Goal: Task Accomplishment & Management: Complete application form

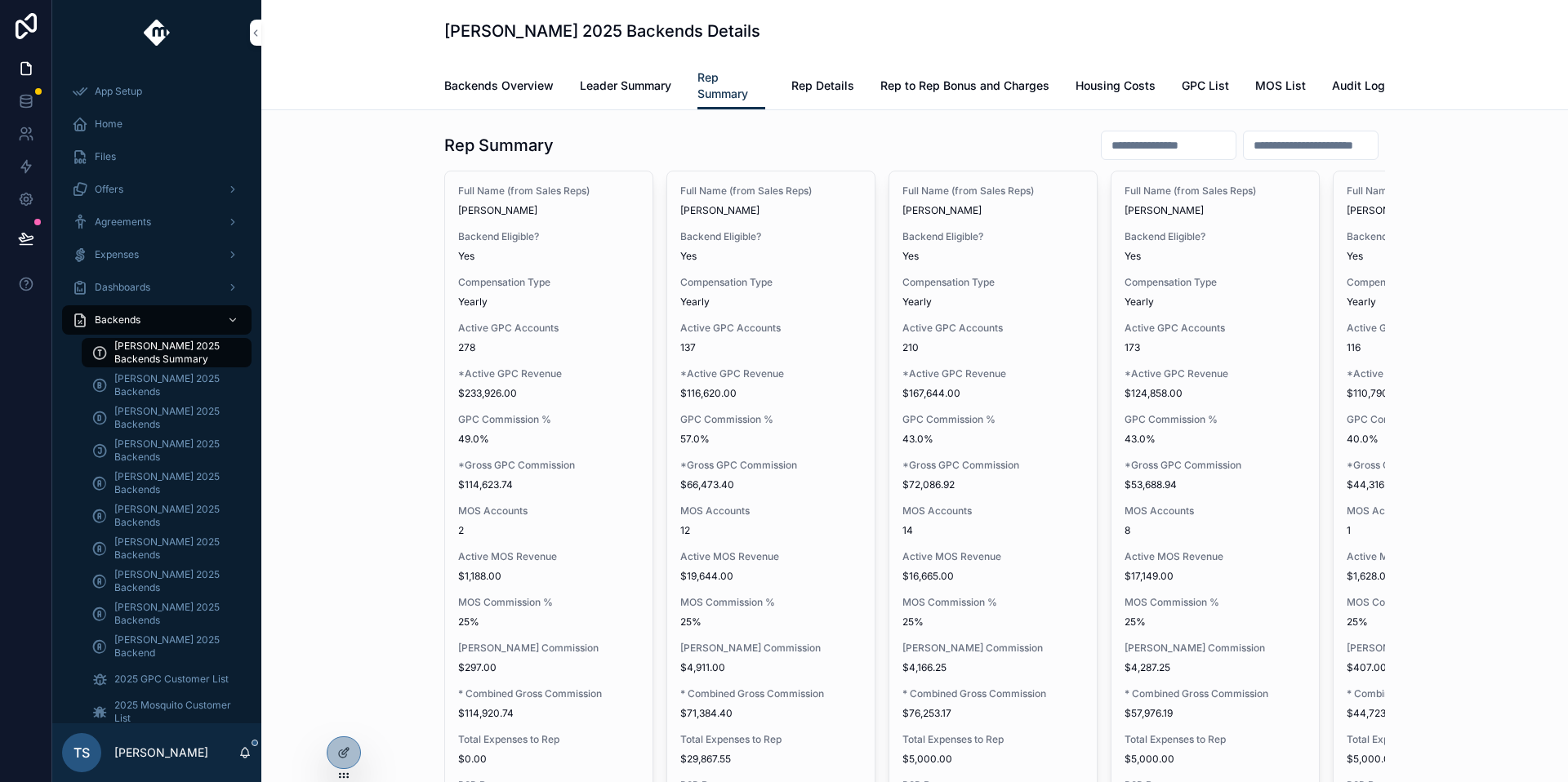
click at [0, 0] on div at bounding box center [0, 0] width 0 height 0
click at [0, 0] on icon at bounding box center [0, 0] width 0 height 0
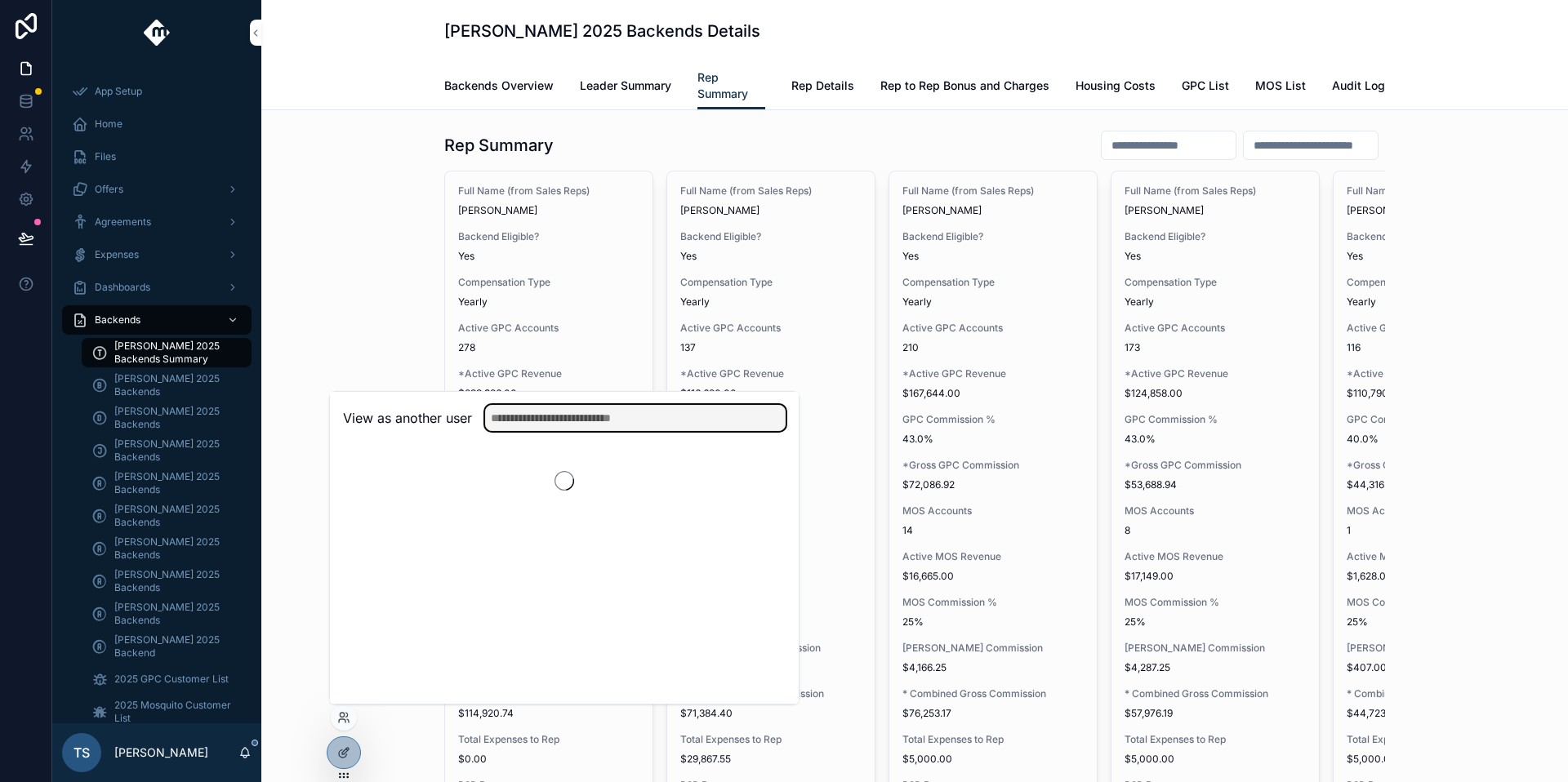
click at [530, 423] on input "text" at bounding box center [636, 418] width 301 height 26
type input "**********"
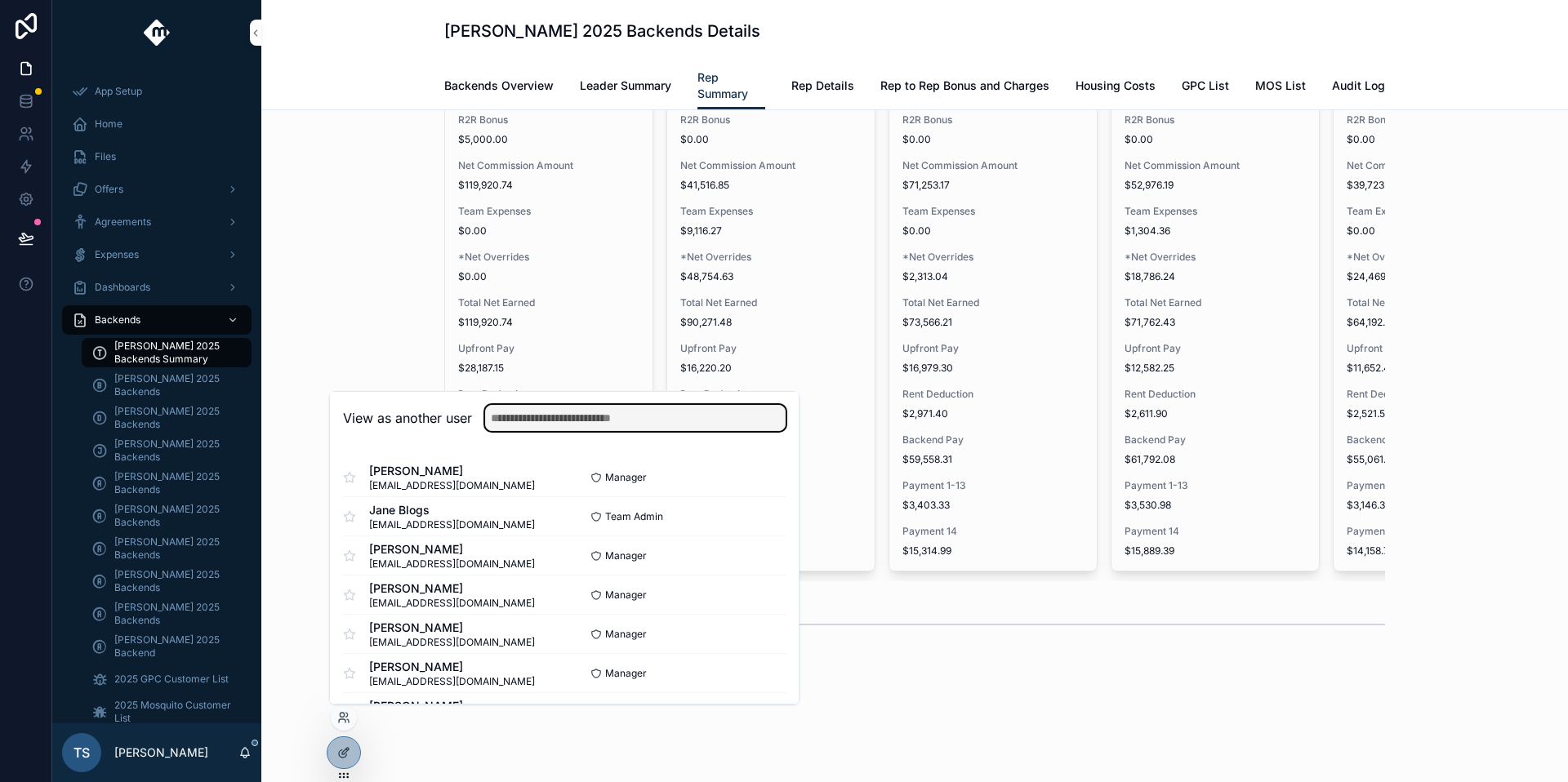
scroll to position [725, 0]
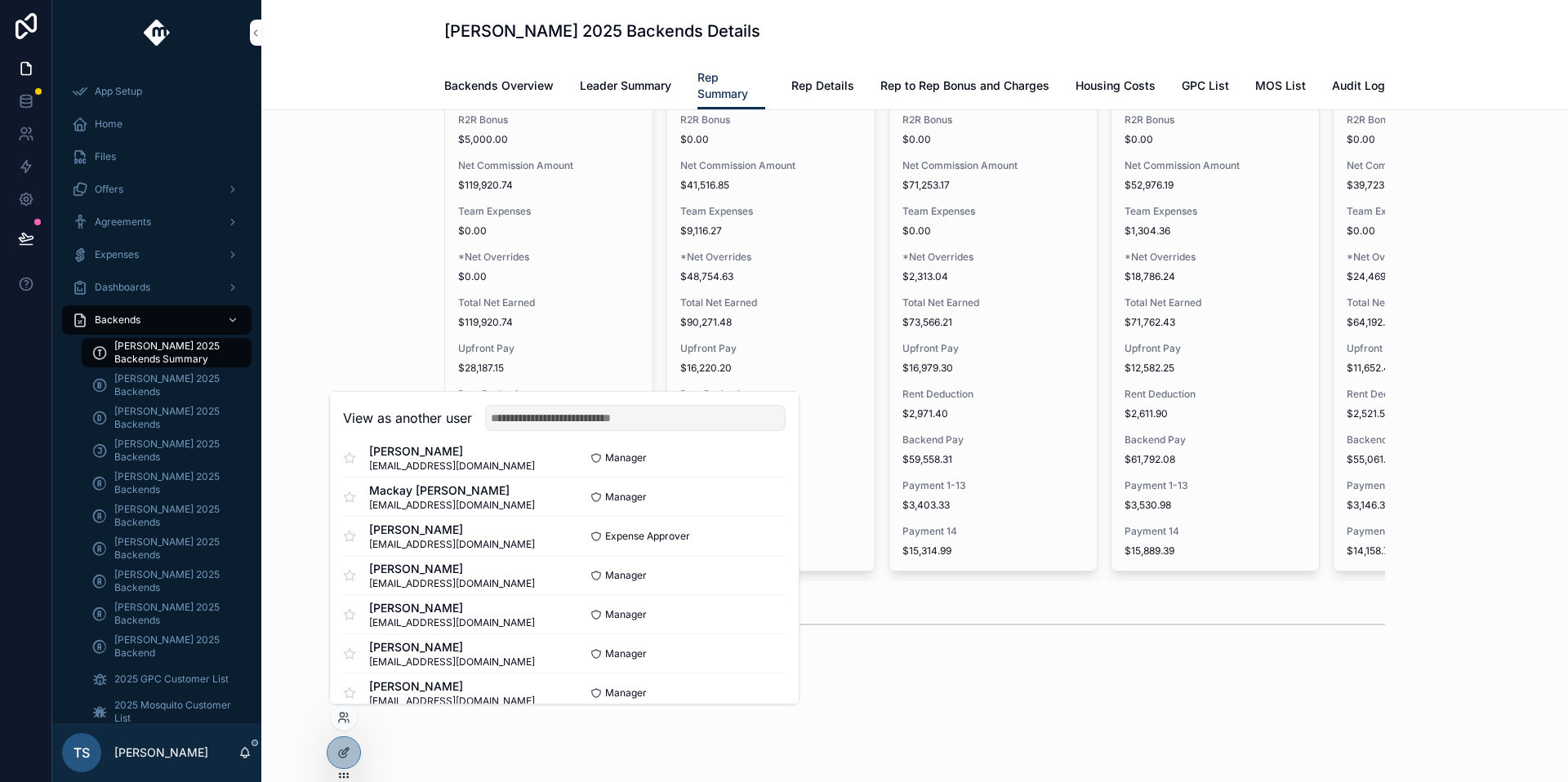
click at [481, 66] on div "Backends Overview Leader Summary Rep Summary Rep Details Rep to Rep Bonus and C…" at bounding box center [915, 85] width 941 height 48
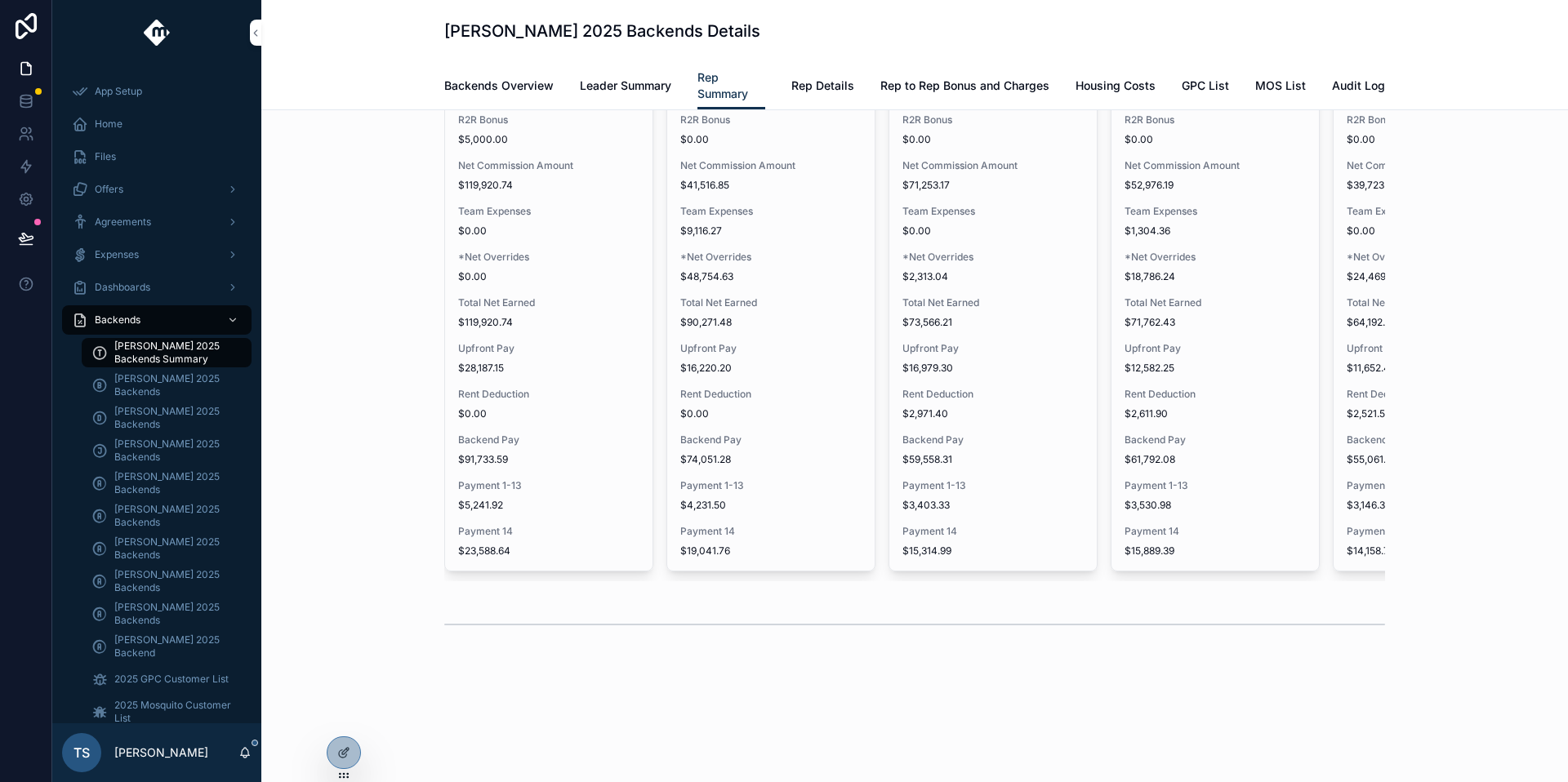
click at [482, 77] on span "Backends Overview" at bounding box center [498, 85] width 109 height 16
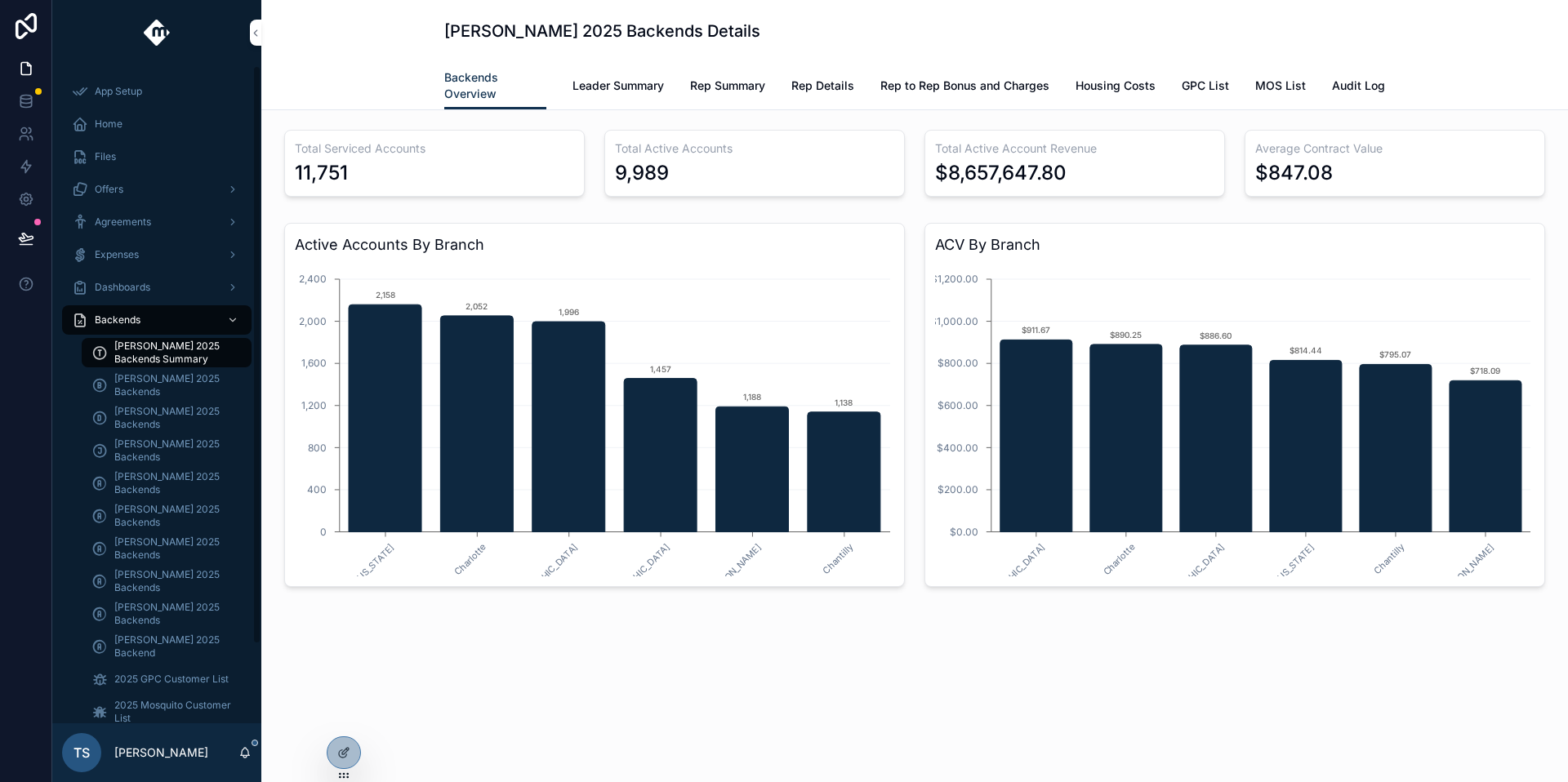
scroll to position [90, 0]
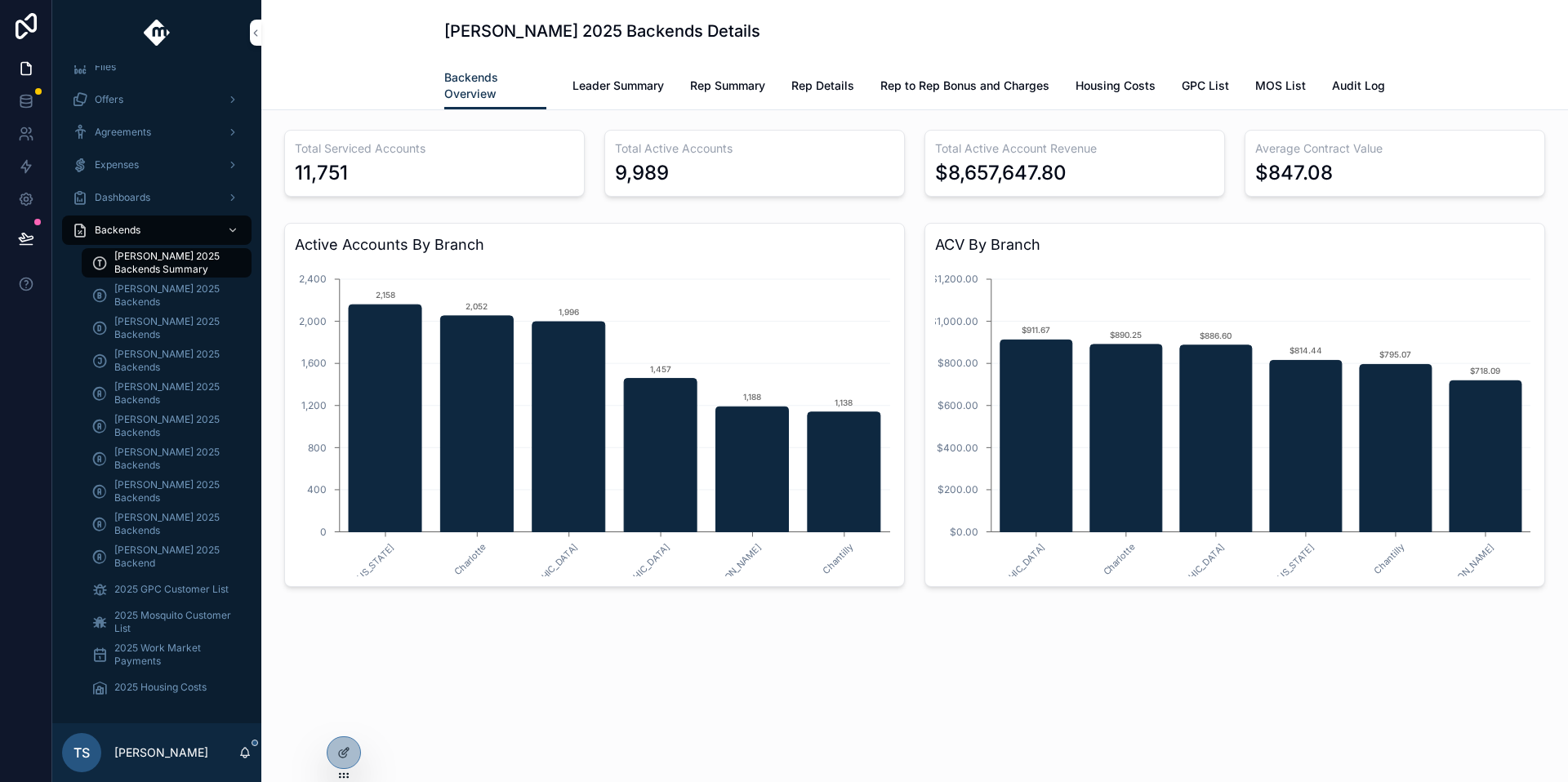
click at [613, 94] on link "Leader Summary" at bounding box center [618, 87] width 91 height 33
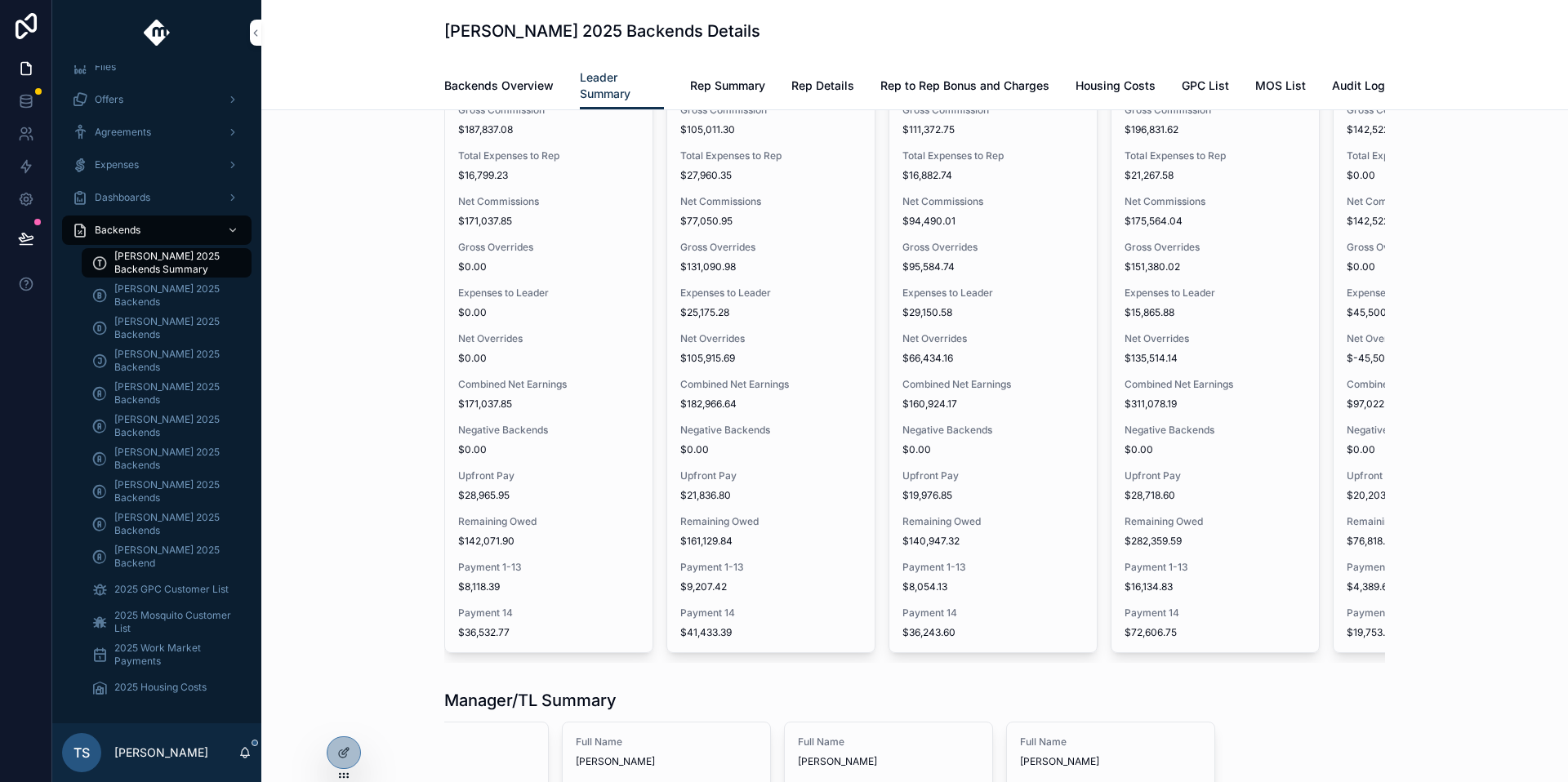
scroll to position [2122, 0]
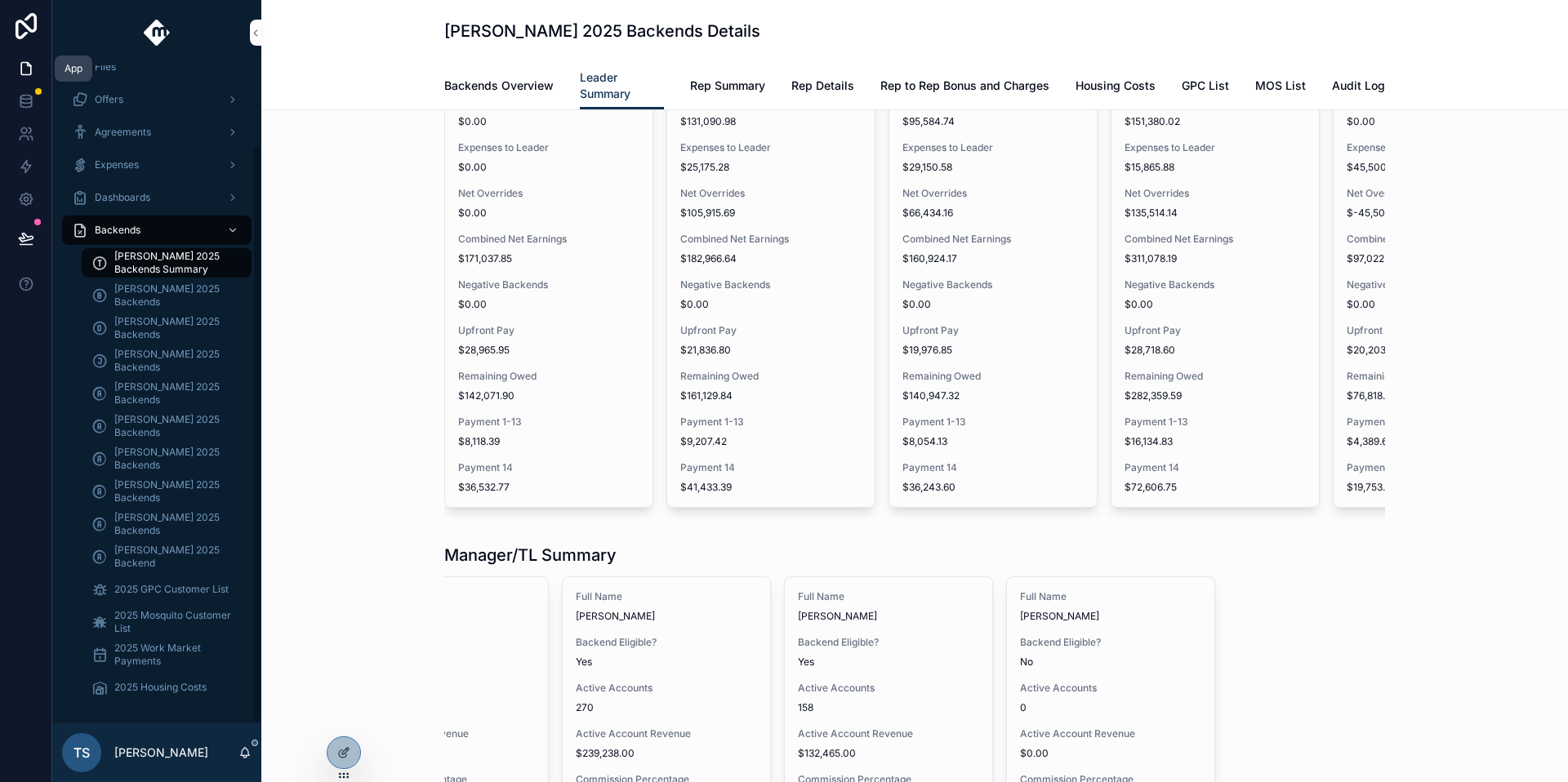
click at [24, 71] on icon at bounding box center [25, 68] width 16 height 16
click at [29, 91] on link at bounding box center [25, 101] width 51 height 33
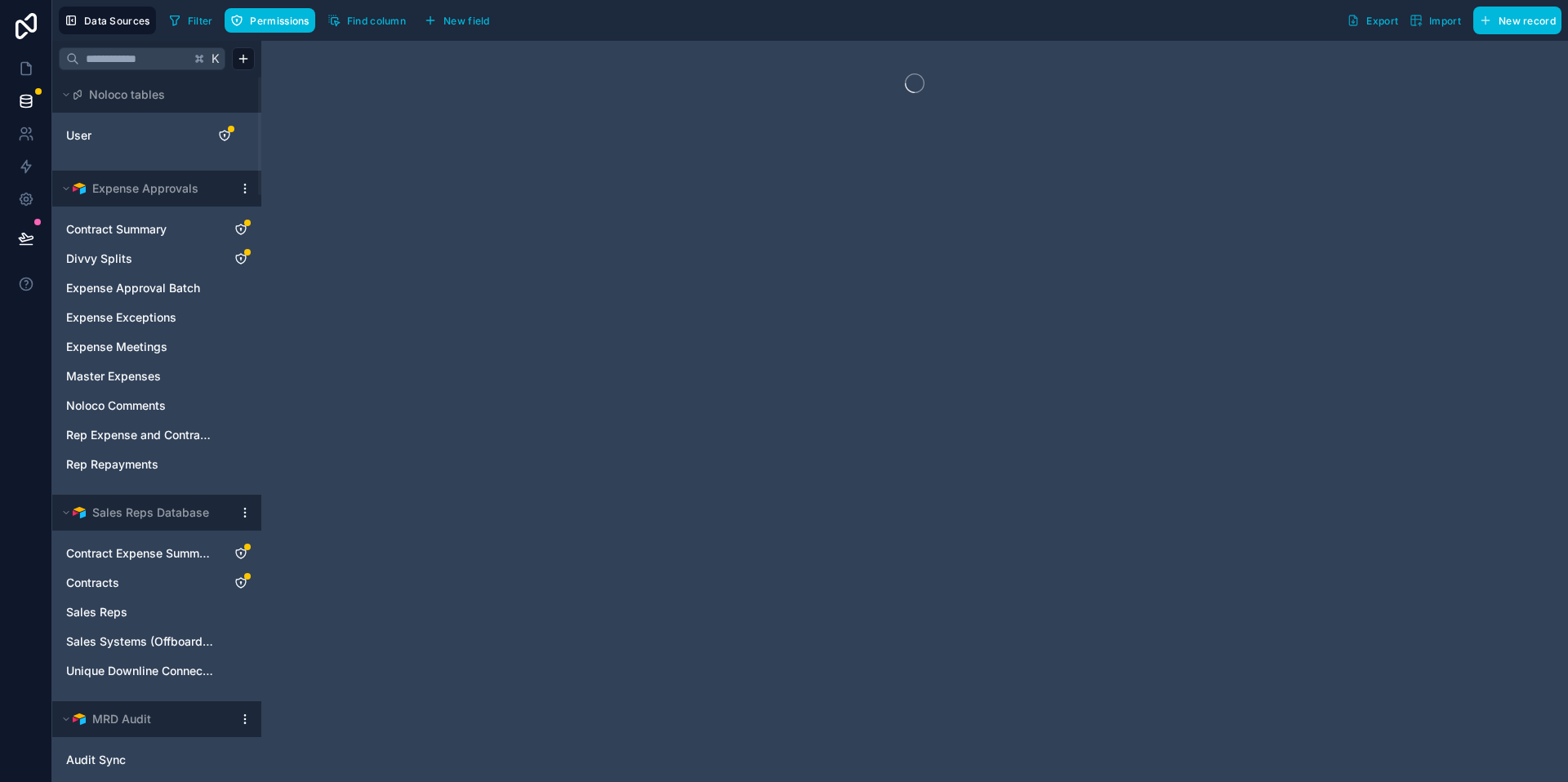
click at [136, 145] on div "User" at bounding box center [157, 135] width 196 height 26
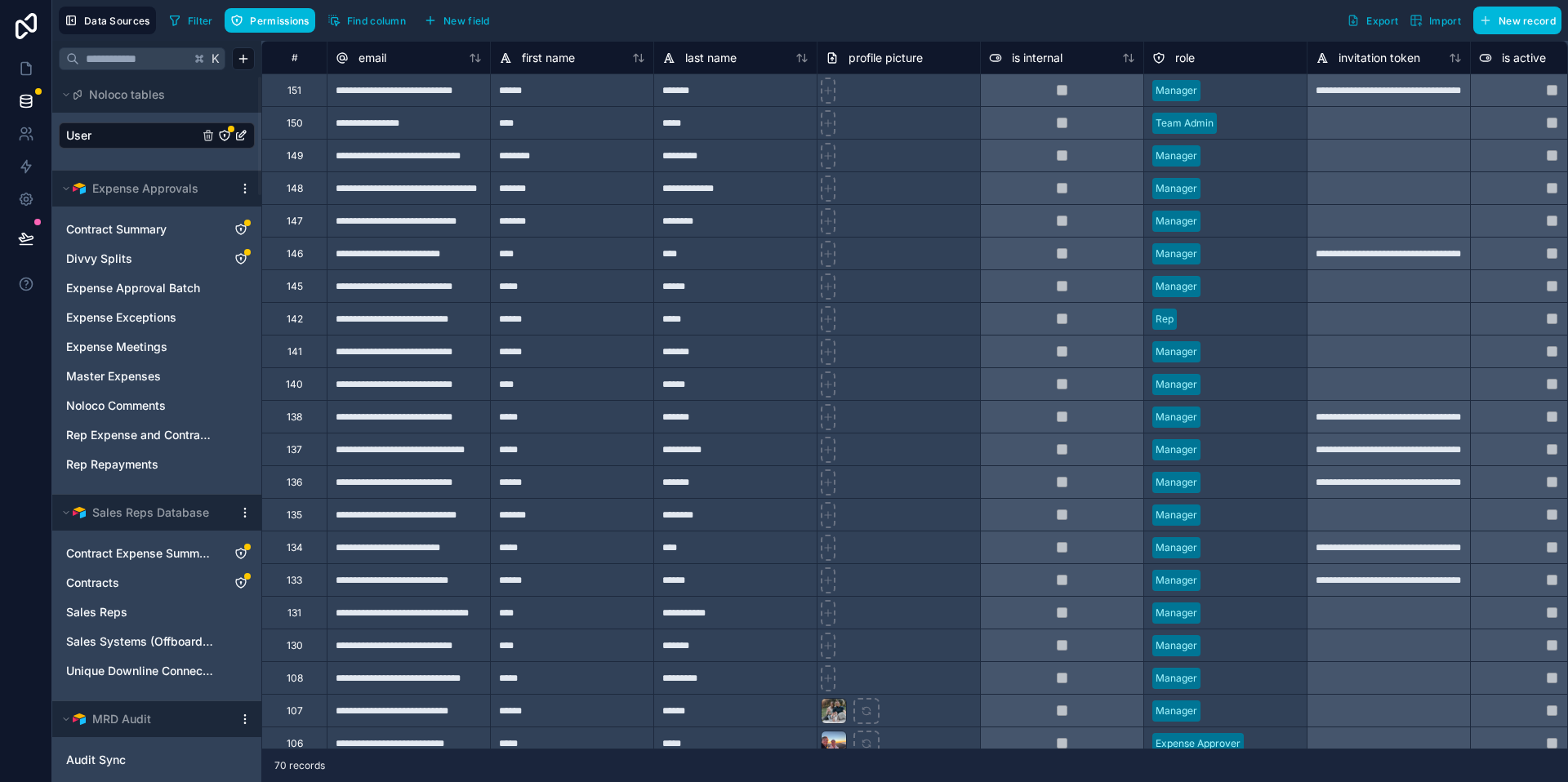
click at [1522, 17] on span "New record" at bounding box center [1527, 21] width 57 height 12
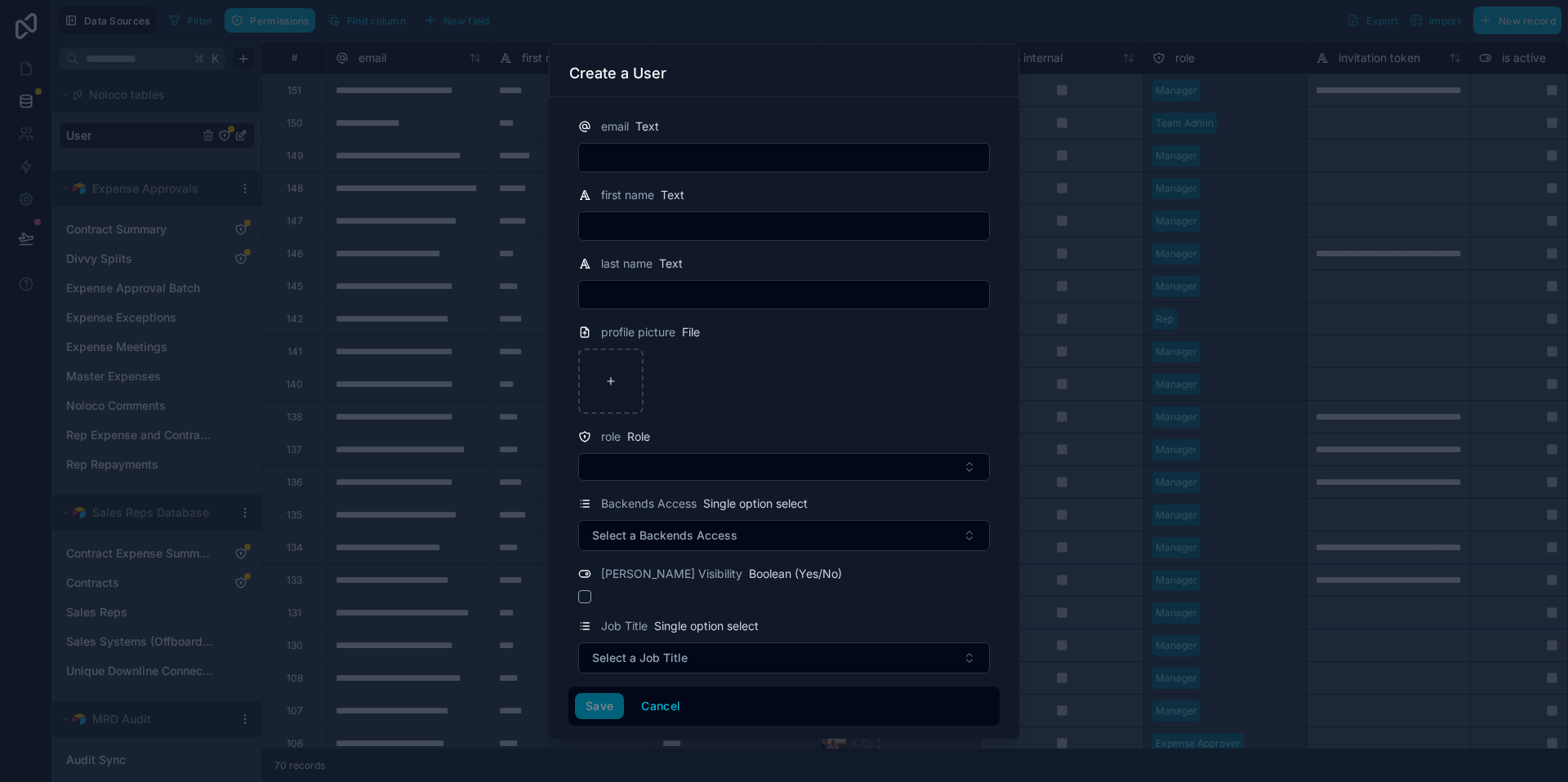
click at [658, 166] on input "text" at bounding box center [783, 158] width 410 height 22
paste input "**********"
type input "**********"
type input "******"
type input "*********"
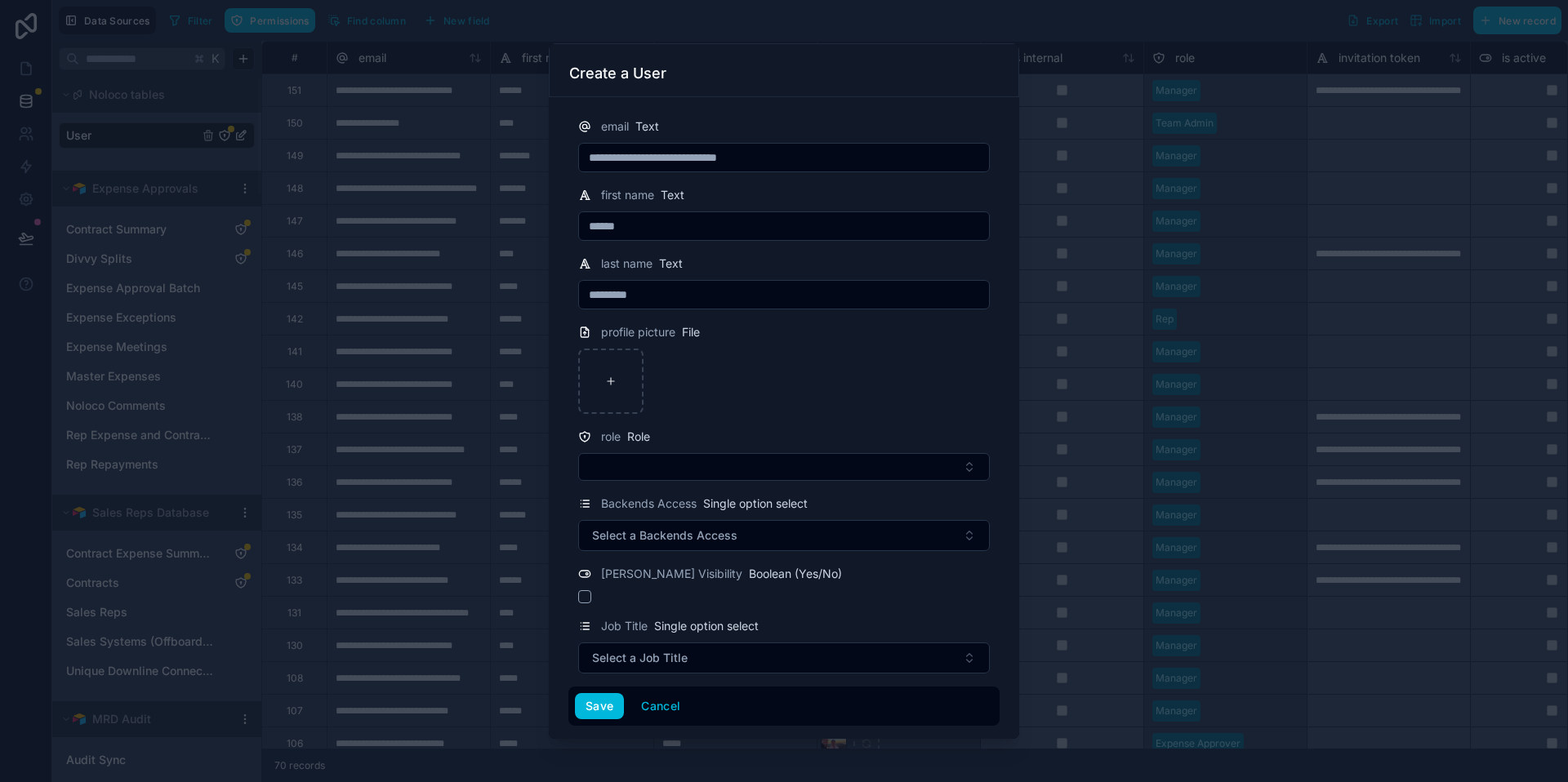
click at [578, 454] on button "Select Button" at bounding box center [783, 468] width 412 height 28
type input "*"
click at [682, 504] on icon at bounding box center [683, 499] width 13 height 13
click at [721, 465] on button "Select Button" at bounding box center [783, 468] width 412 height 28
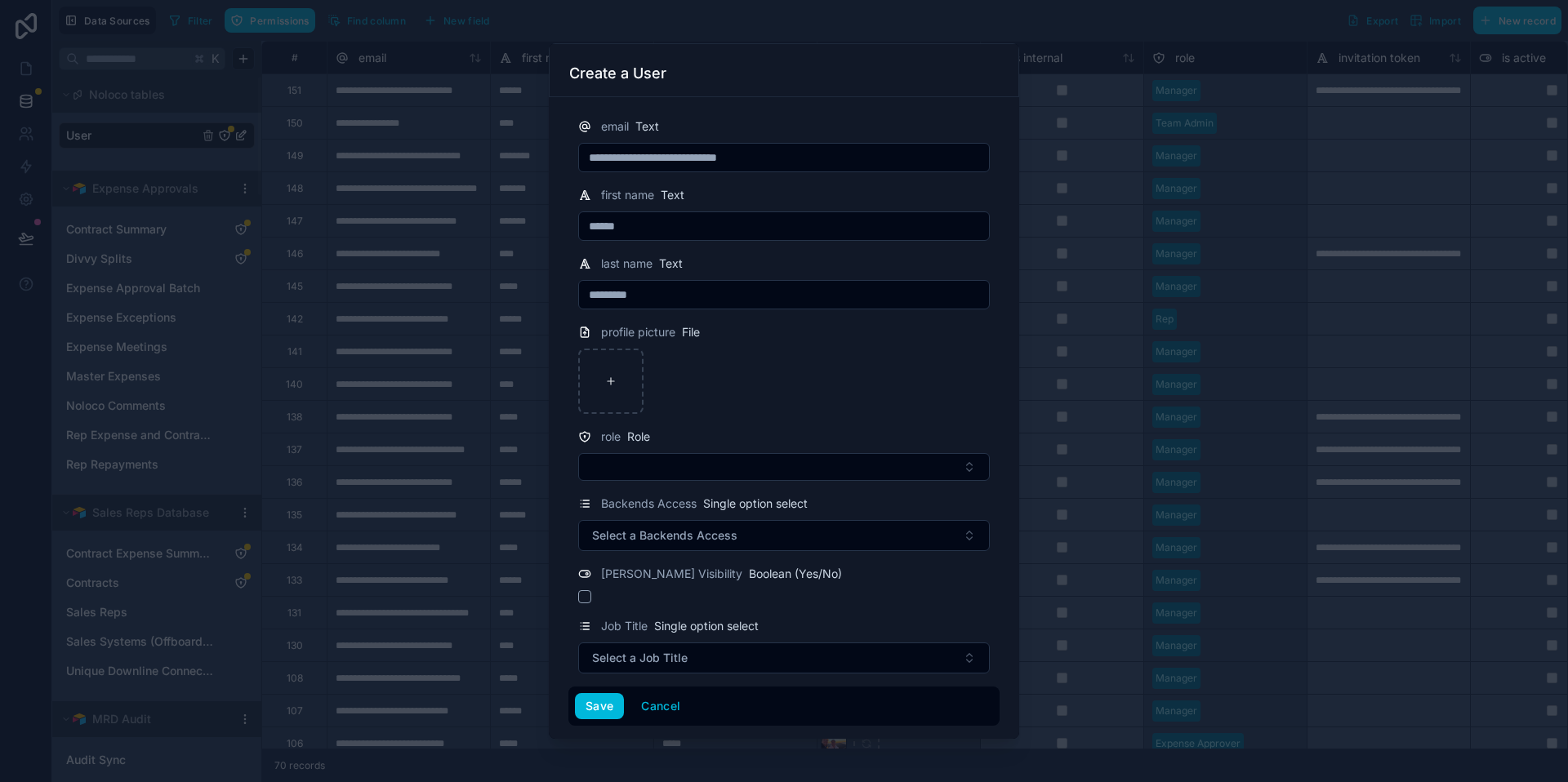
click at [887, 473] on button "Select Button" at bounding box center [783, 468] width 412 height 28
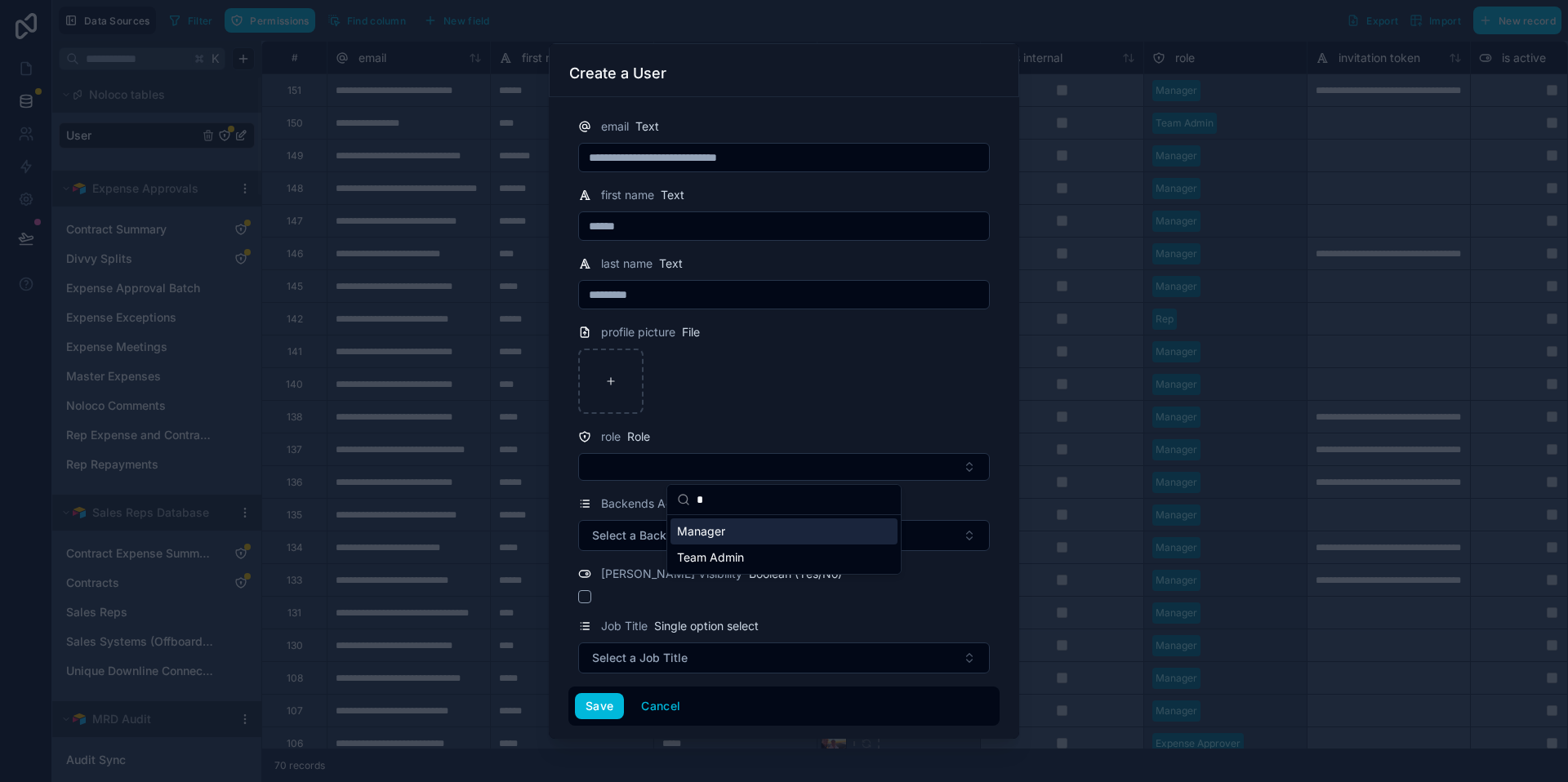
type input "*"
click at [827, 530] on div "Manager" at bounding box center [783, 532] width 227 height 26
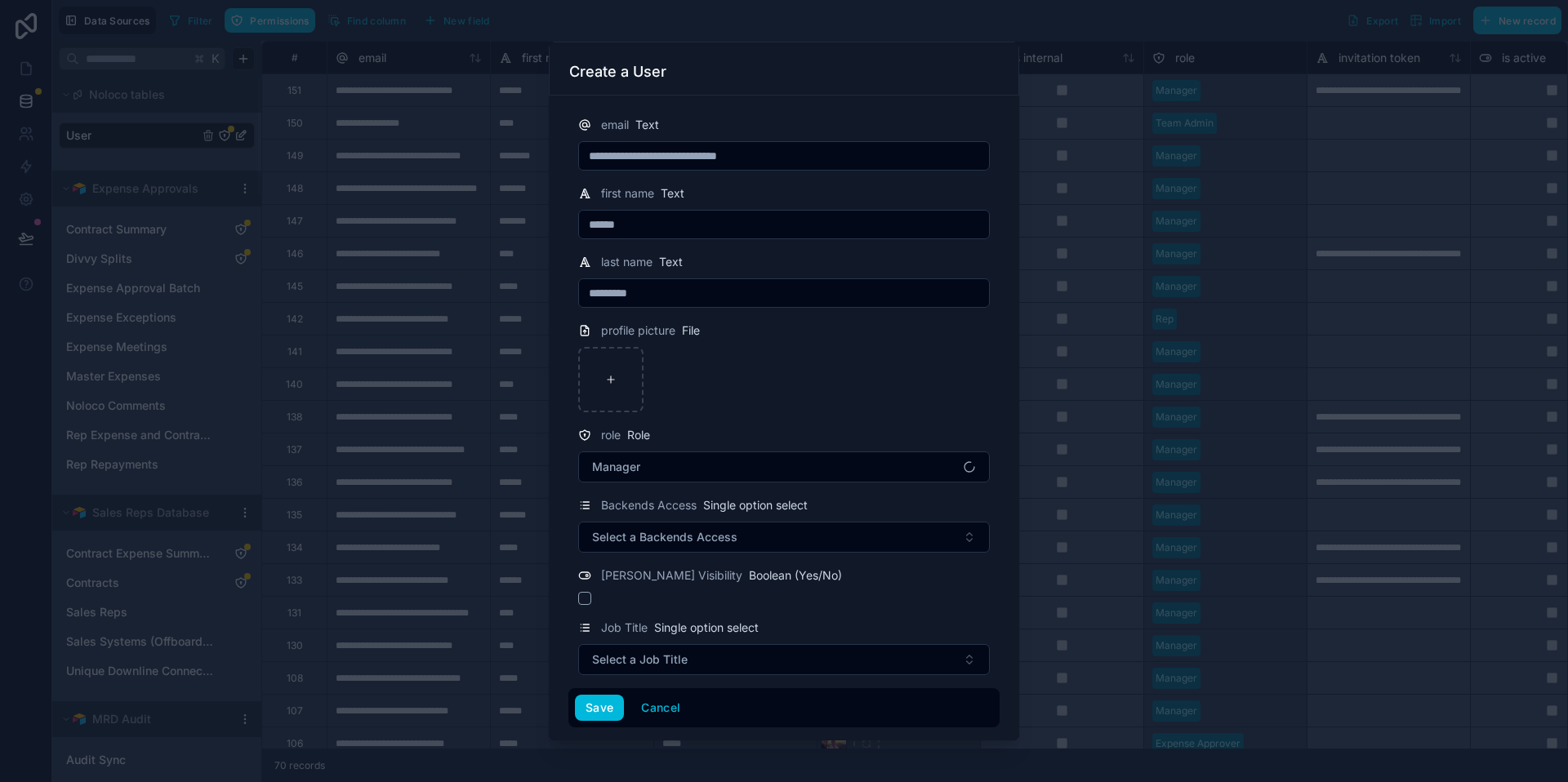
click at [830, 533] on button "Select a Backends Access" at bounding box center [783, 537] width 412 height 31
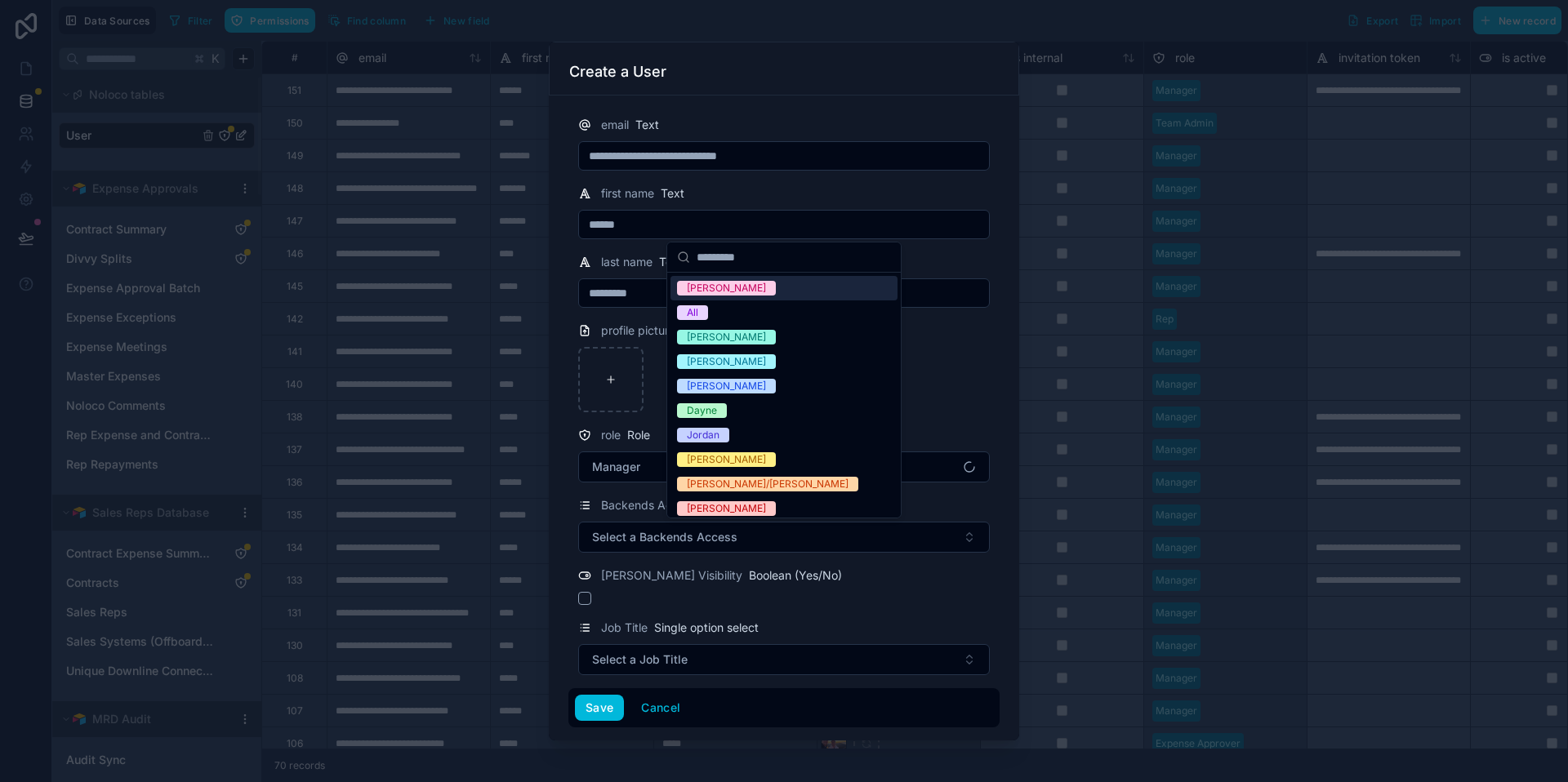
click at [723, 284] on span "[PERSON_NAME]" at bounding box center [726, 288] width 99 height 15
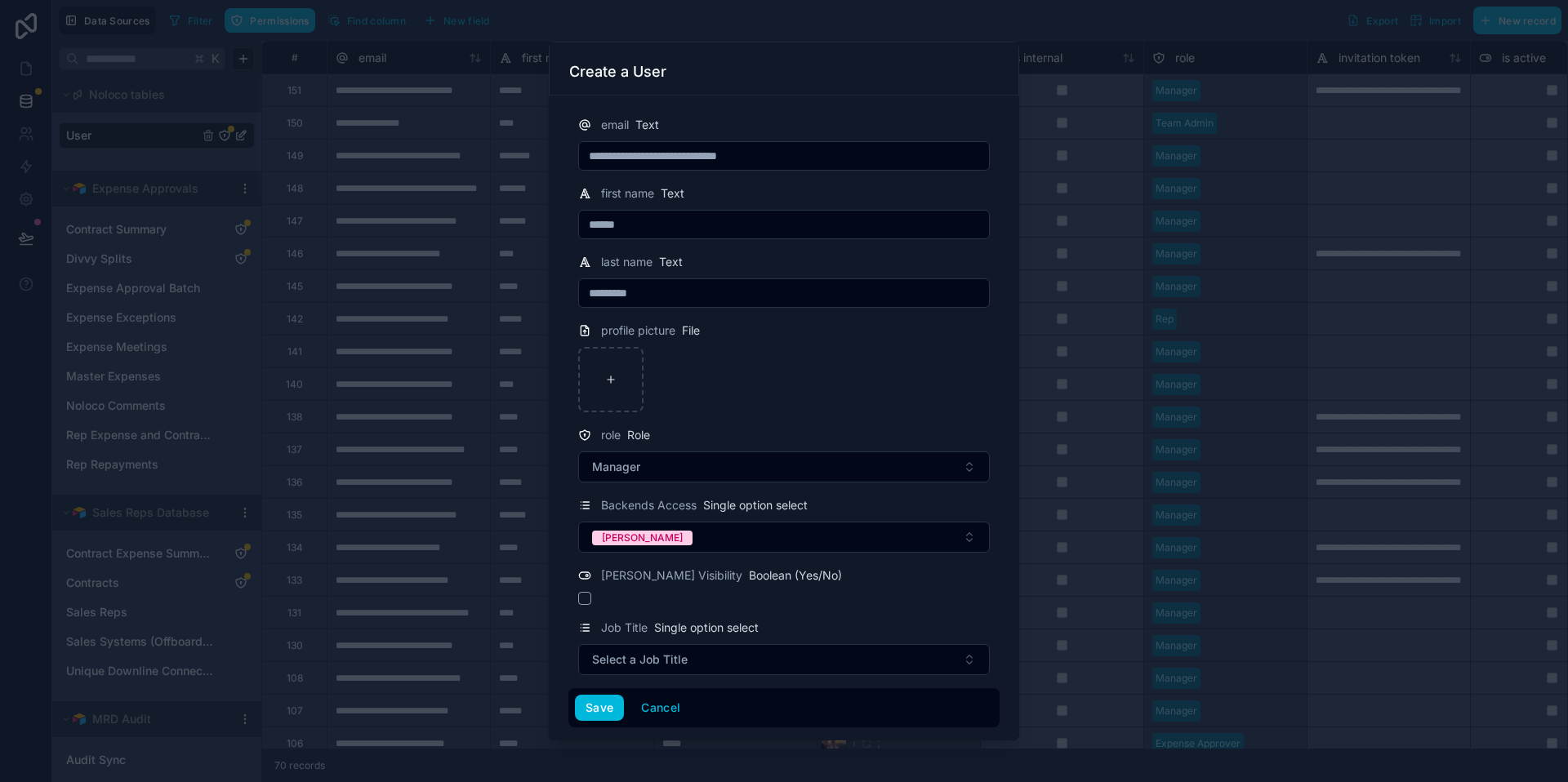
click at [745, 654] on button "Select a Job Title" at bounding box center [783, 659] width 412 height 31
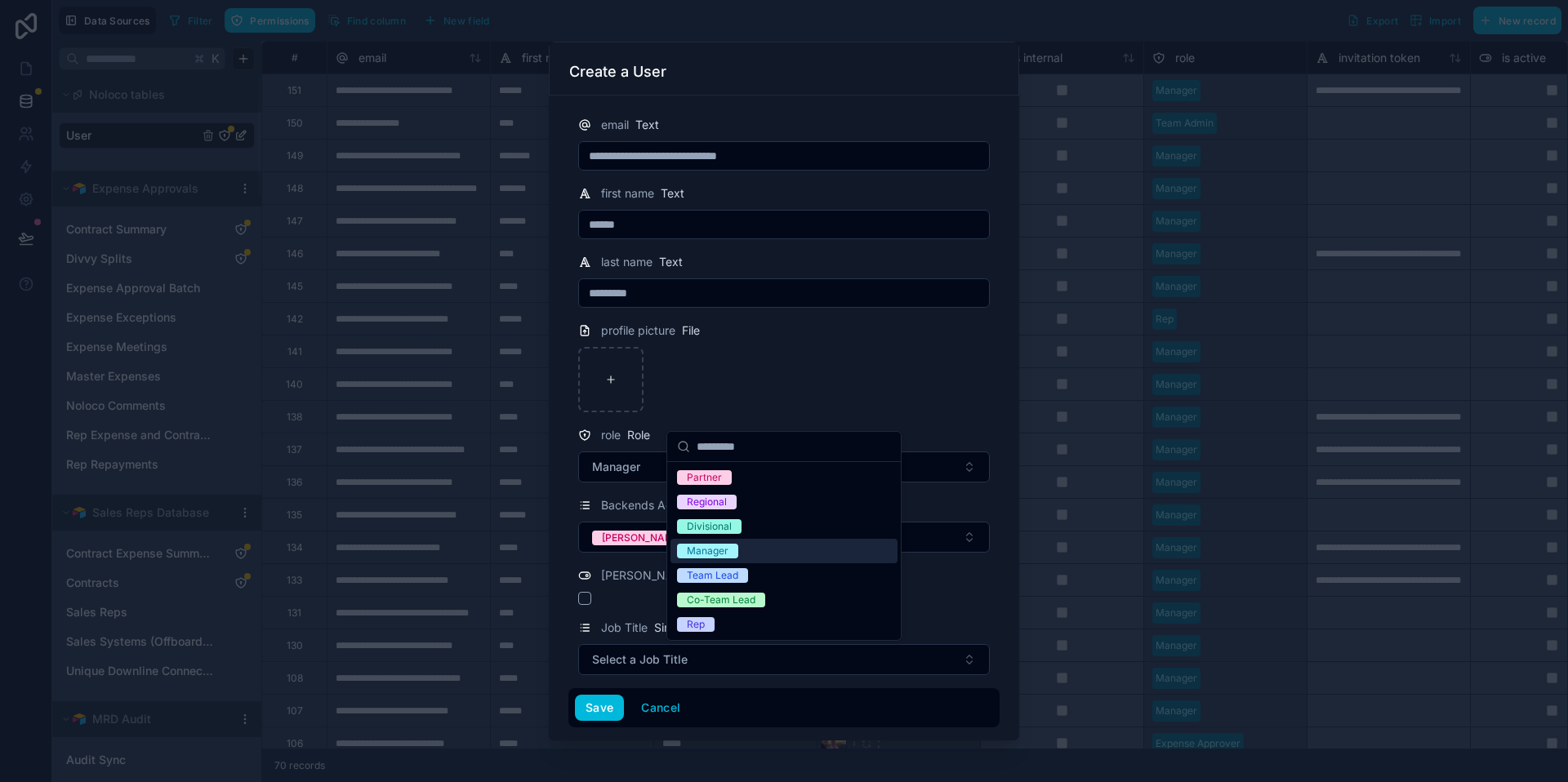
click at [749, 555] on div "Manager" at bounding box center [783, 551] width 227 height 24
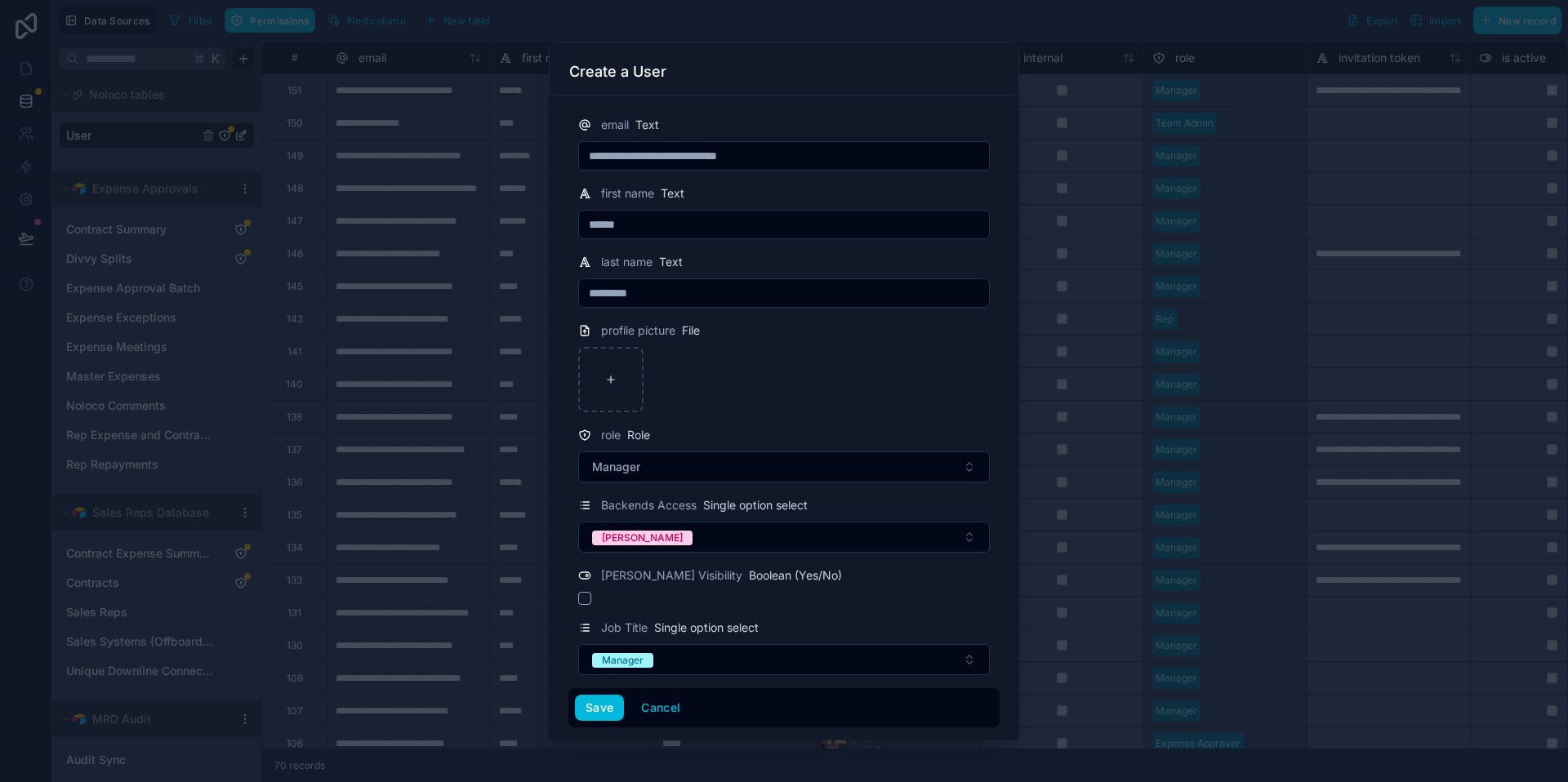
click at [609, 706] on button "Save" at bounding box center [599, 708] width 49 height 26
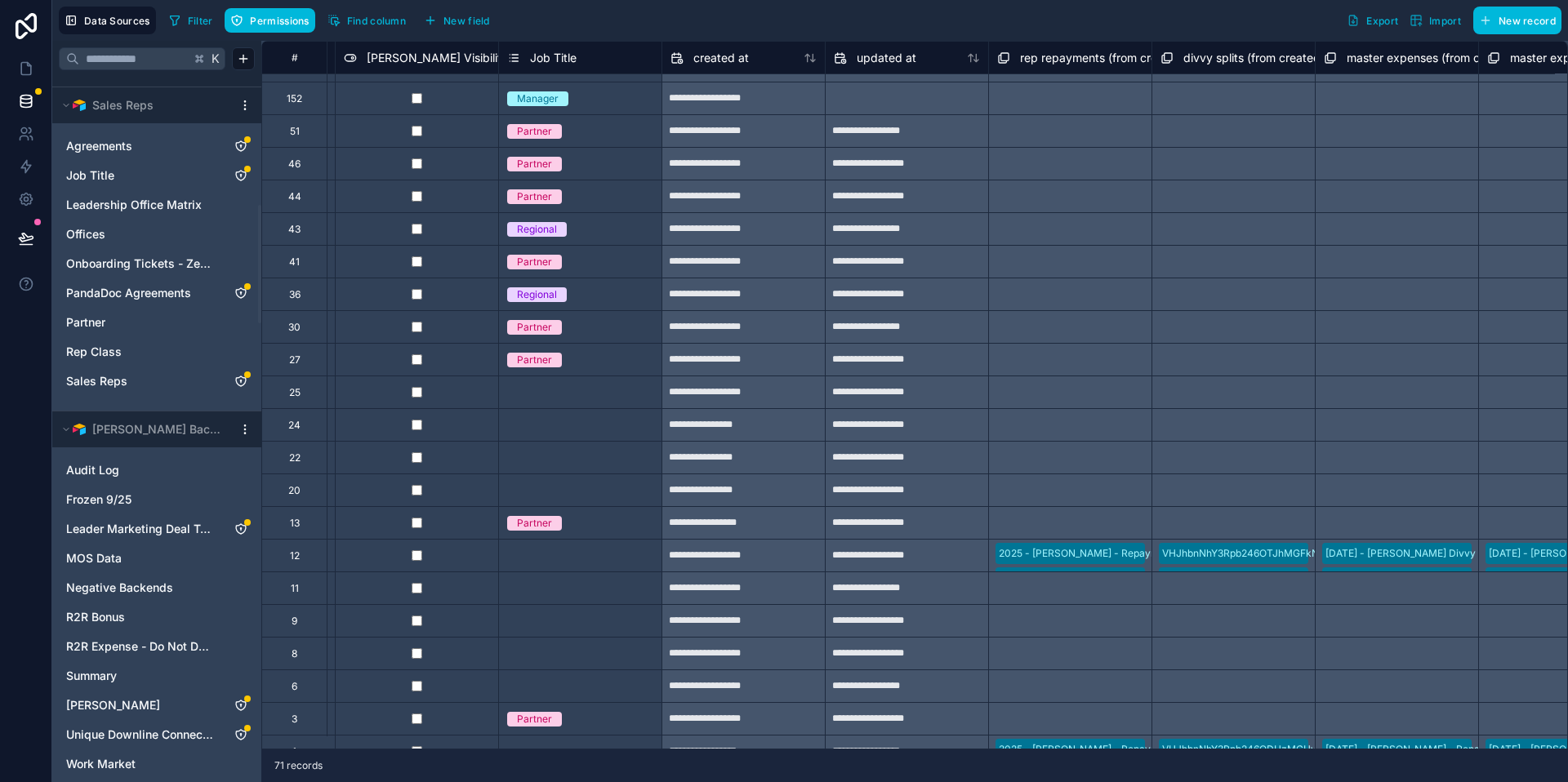
scroll to position [1625, 0]
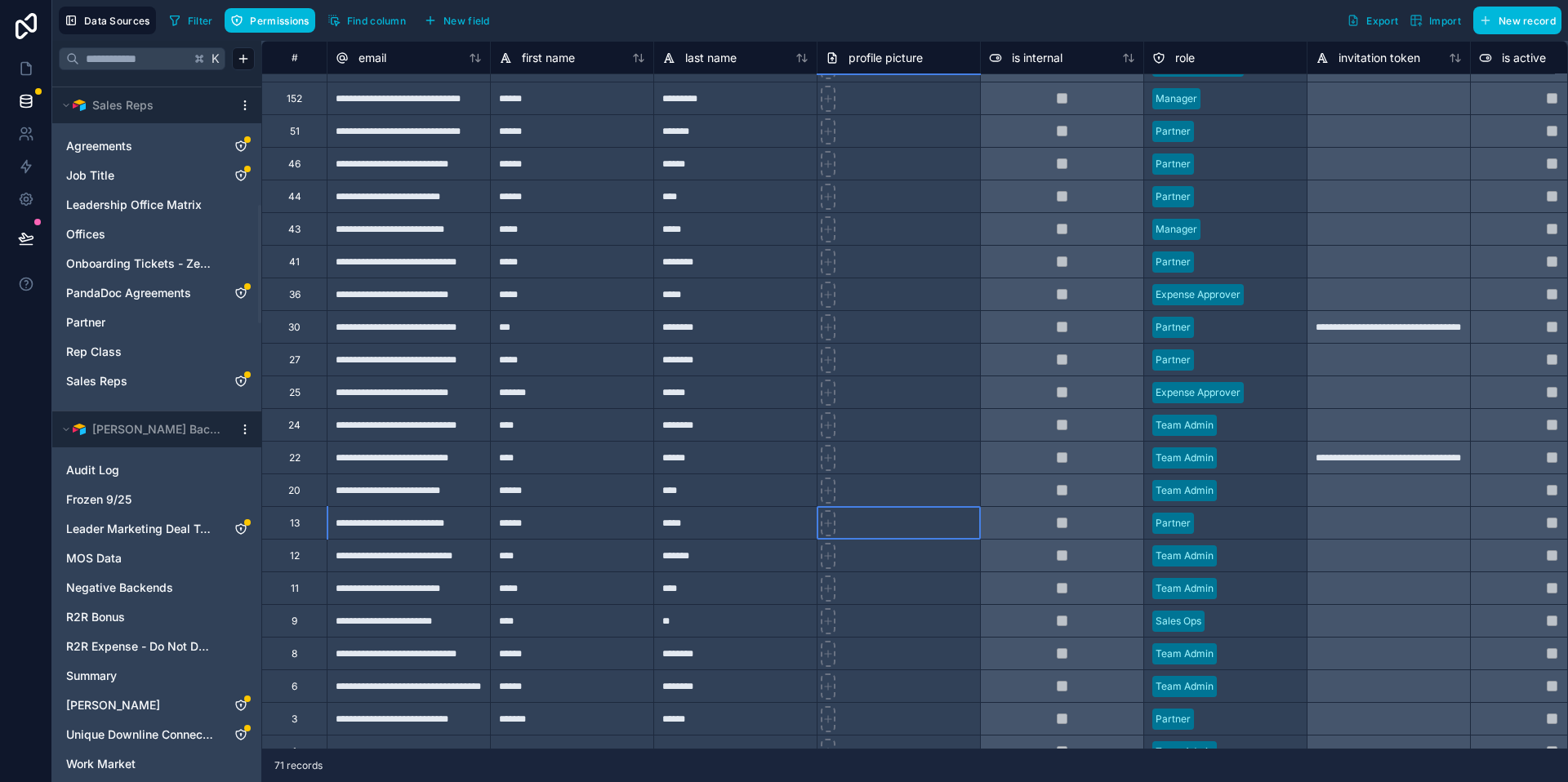
click at [903, 526] on div at bounding box center [898, 522] width 163 height 33
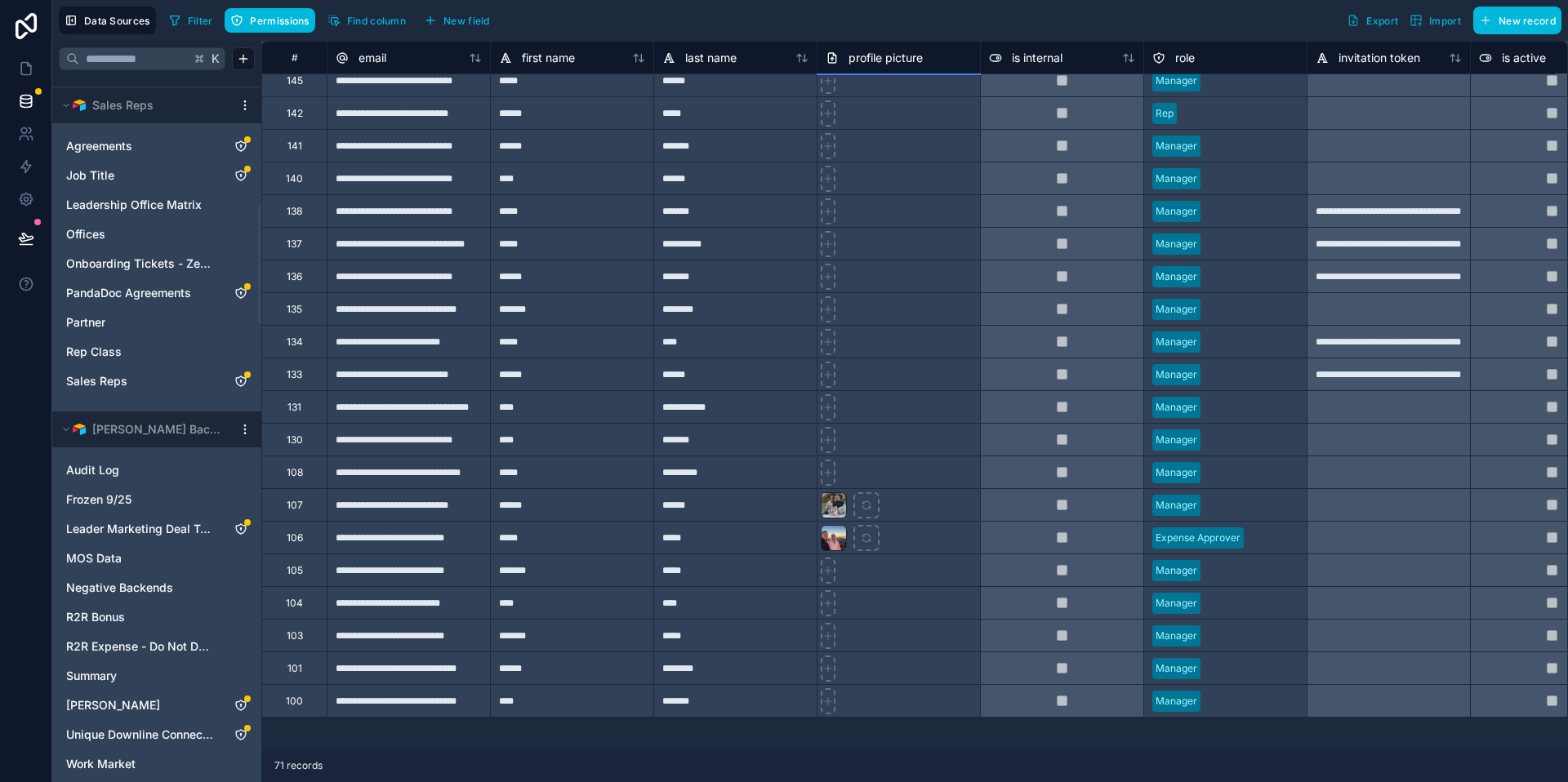
scroll to position [0, 0]
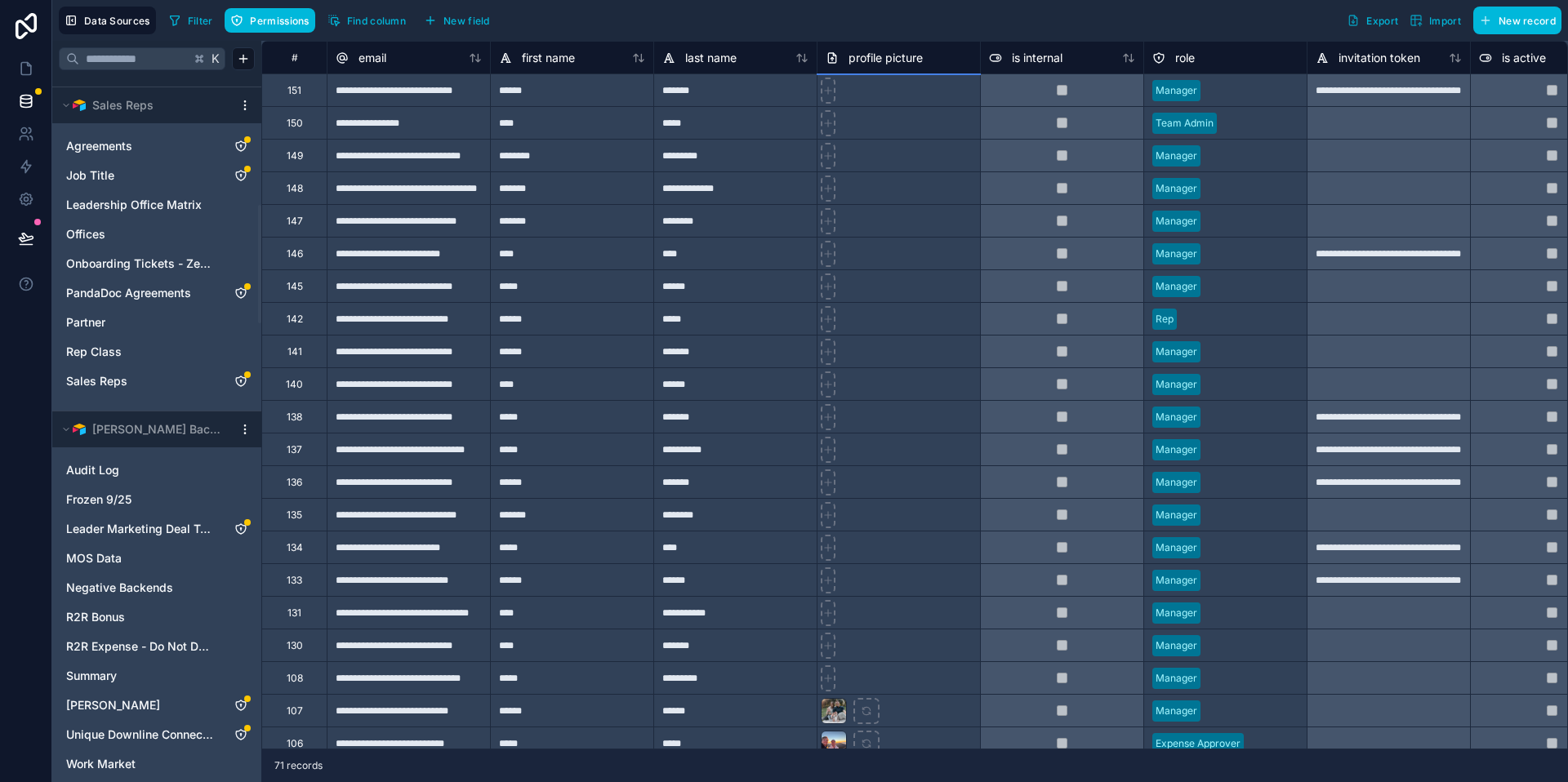
click at [758, 62] on div "last name" at bounding box center [735, 58] width 147 height 20
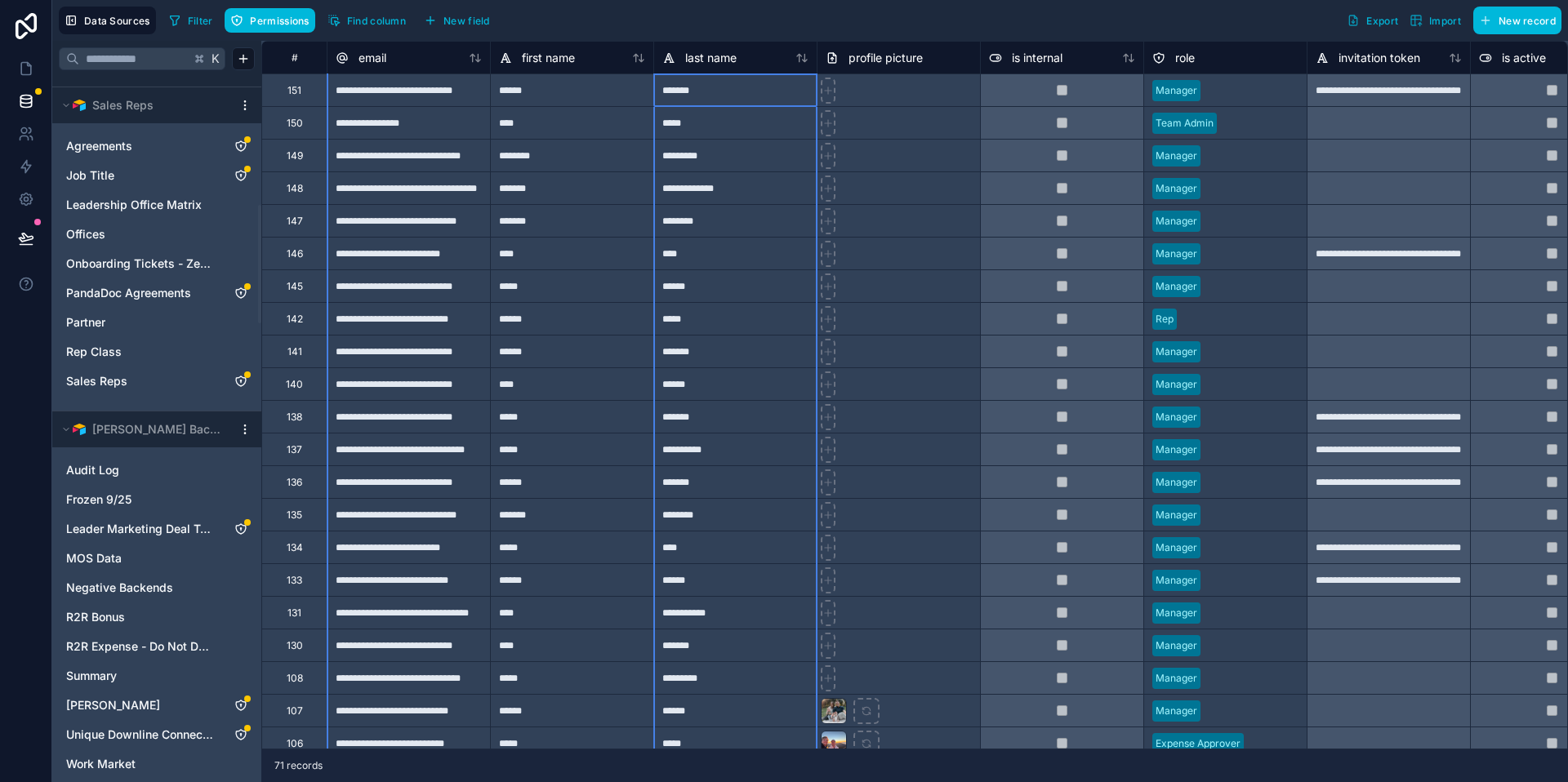
click at [803, 57] on icon at bounding box center [802, 58] width 13 height 13
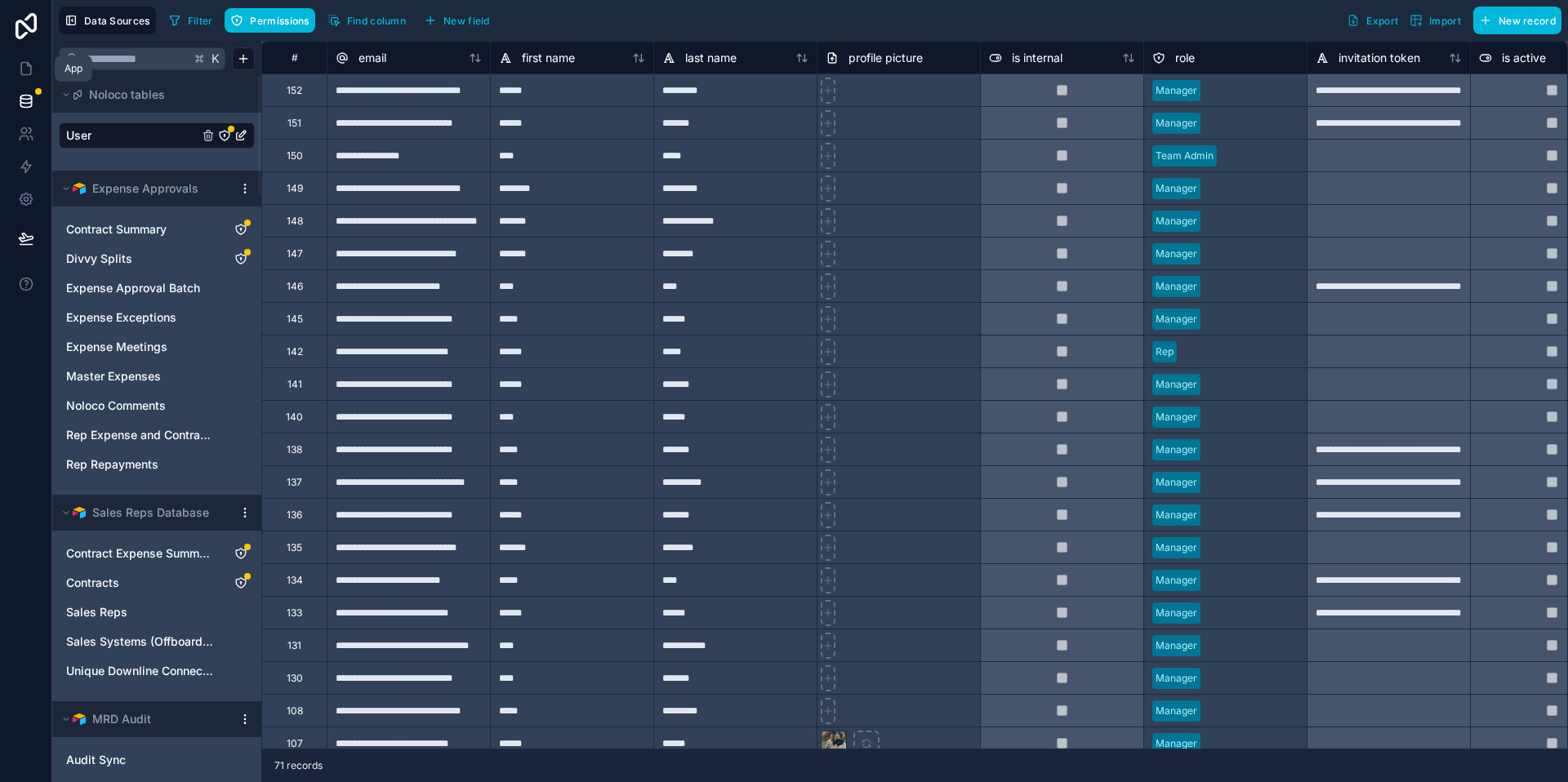
click at [23, 71] on icon at bounding box center [25, 68] width 16 height 16
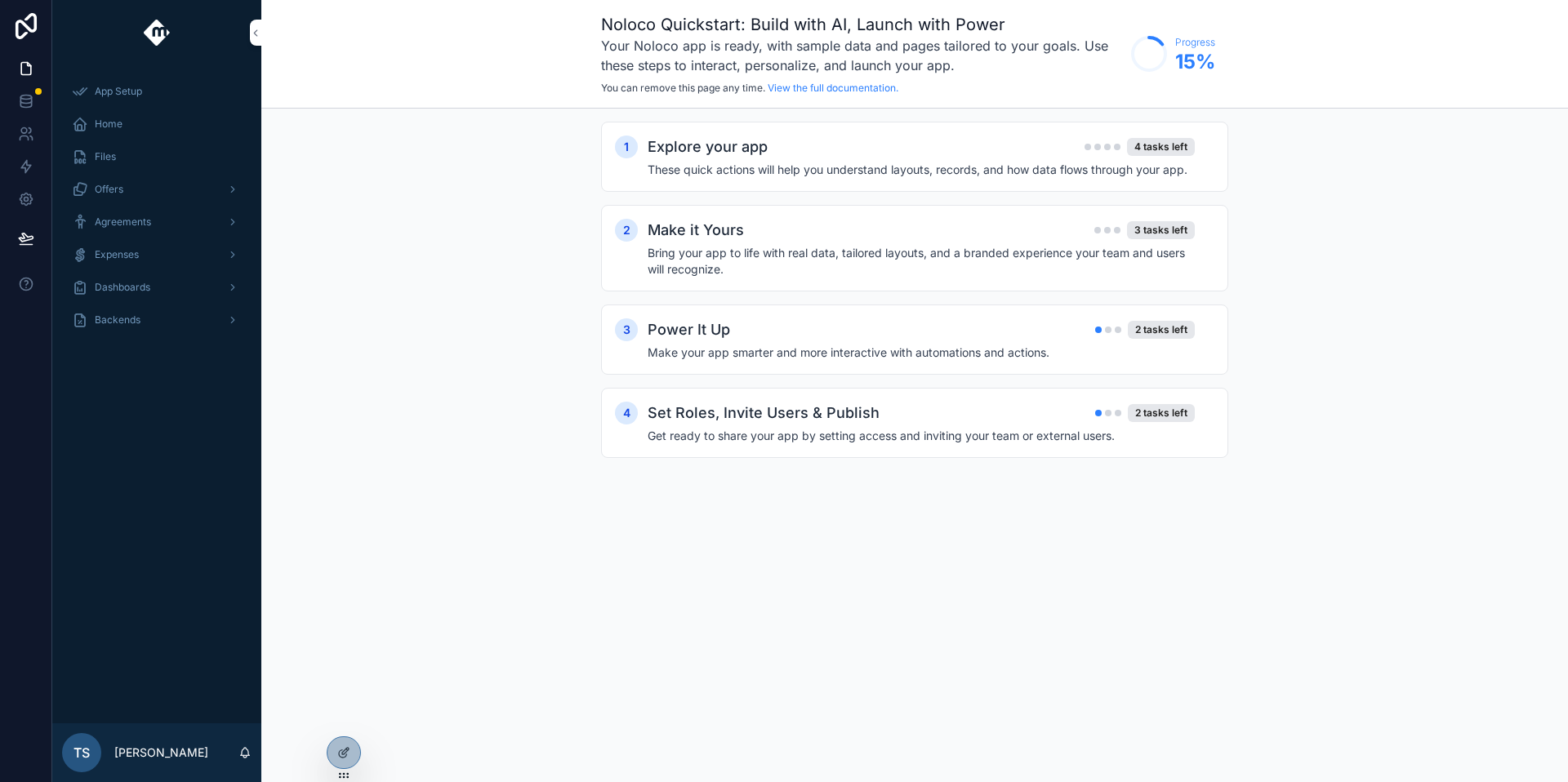
click at [400, 545] on div "Noloco Quickstart: Build with AI, Launch with Power Your Noloco app is ready, w…" at bounding box center [915, 391] width 1307 height 782
click at [0, 0] on icon at bounding box center [0, 0] width 0 height 0
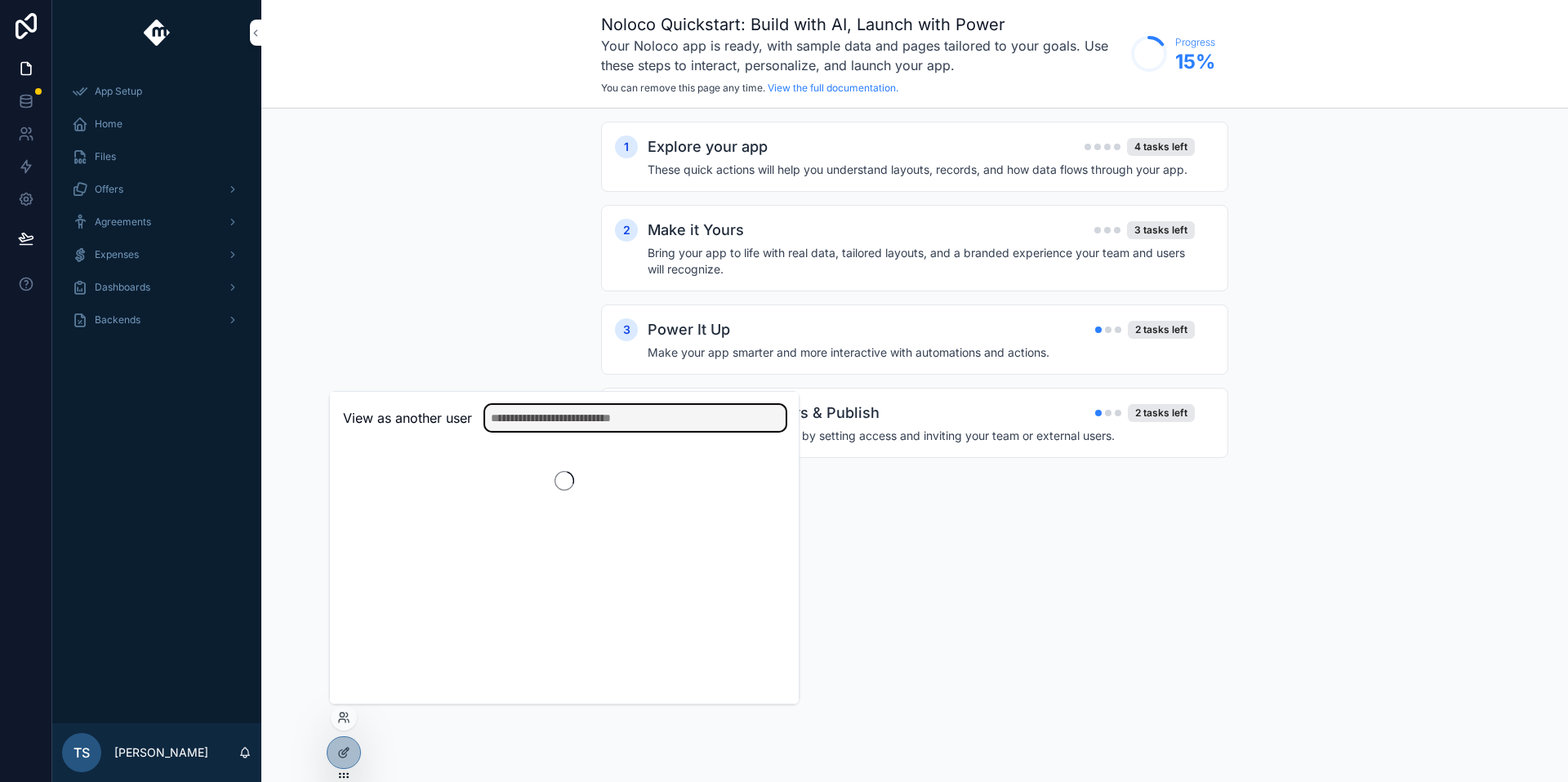
click at [584, 409] on input "text" at bounding box center [636, 418] width 301 height 26
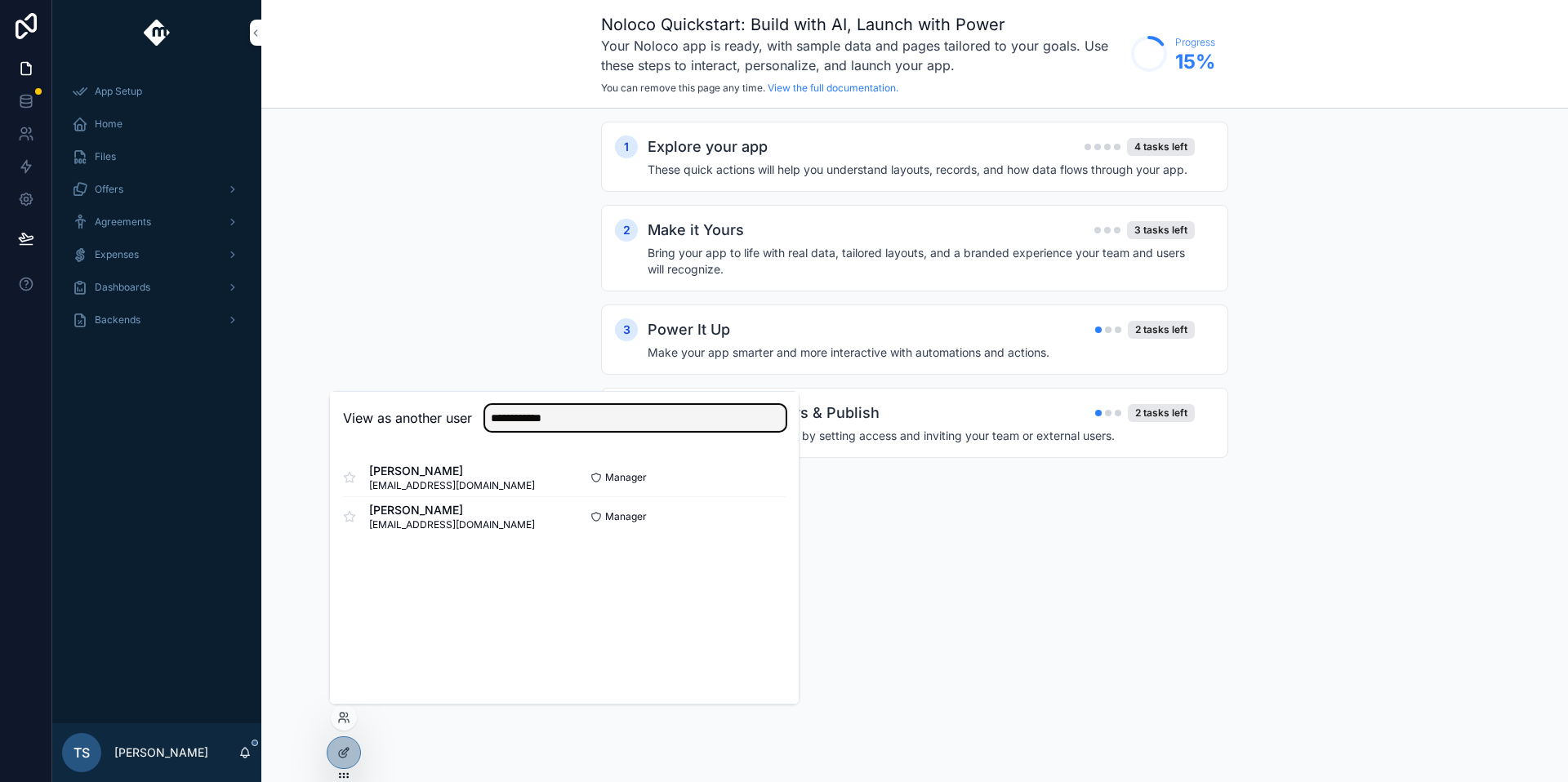
type input "**********"
click at [0, 0] on button "Select" at bounding box center [0, 0] width 0 height 0
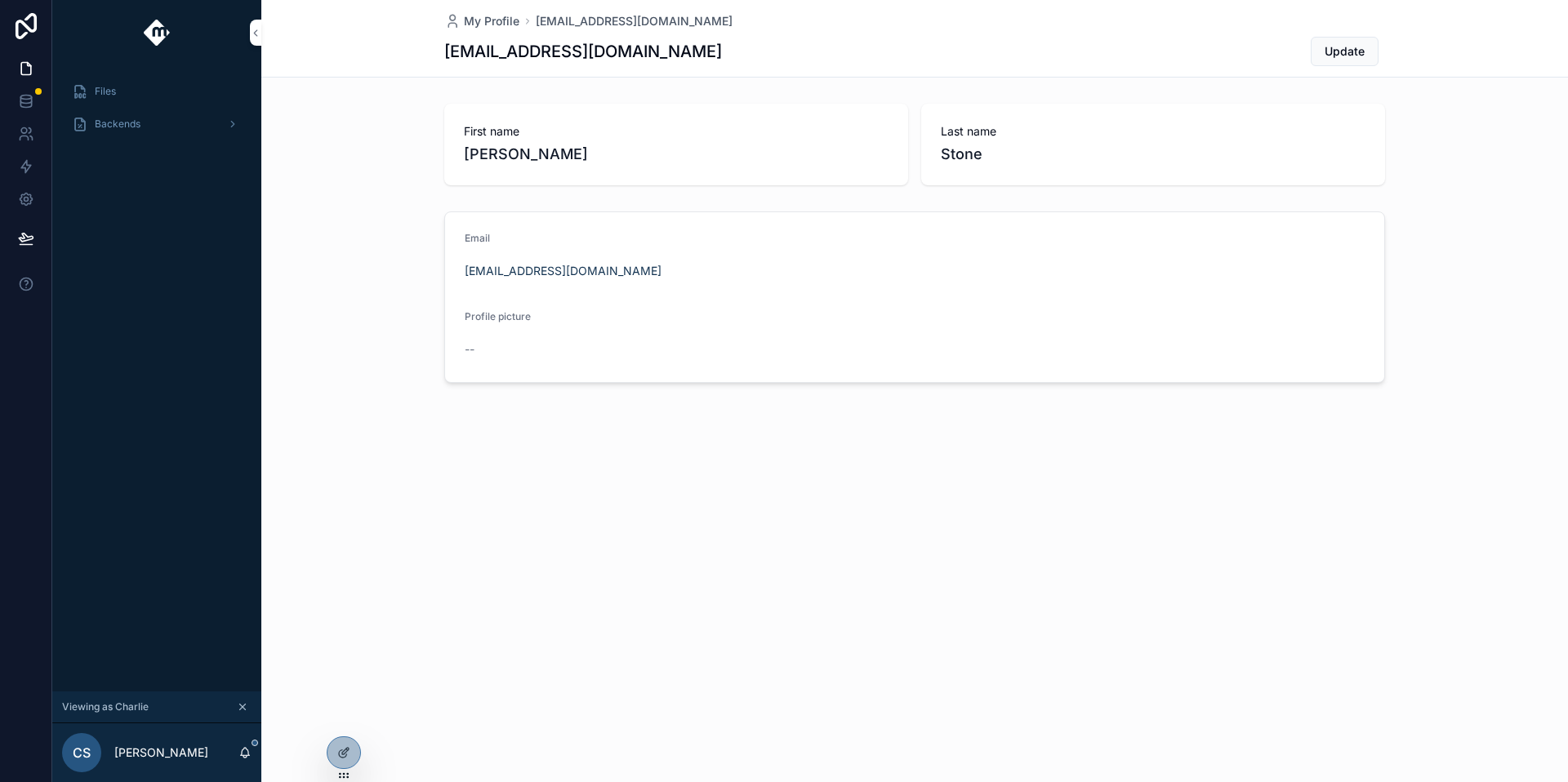
click at [199, 120] on div "Backends" at bounding box center [157, 124] width 170 height 26
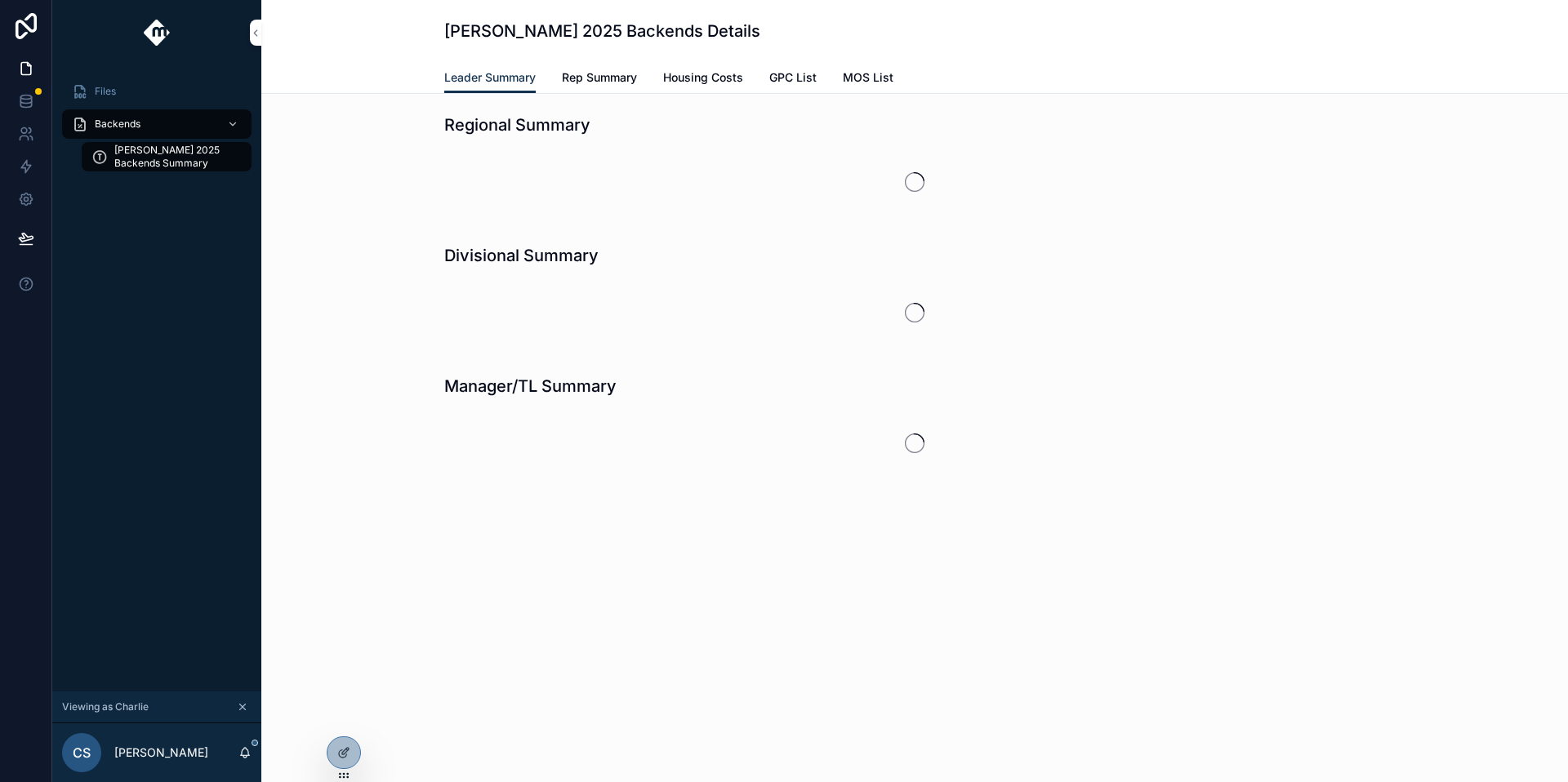
click at [189, 160] on span "[PERSON_NAME] 2025 Backends Summary" at bounding box center [174, 157] width 120 height 26
click at [587, 85] on span "Rep Summary" at bounding box center [599, 77] width 75 height 16
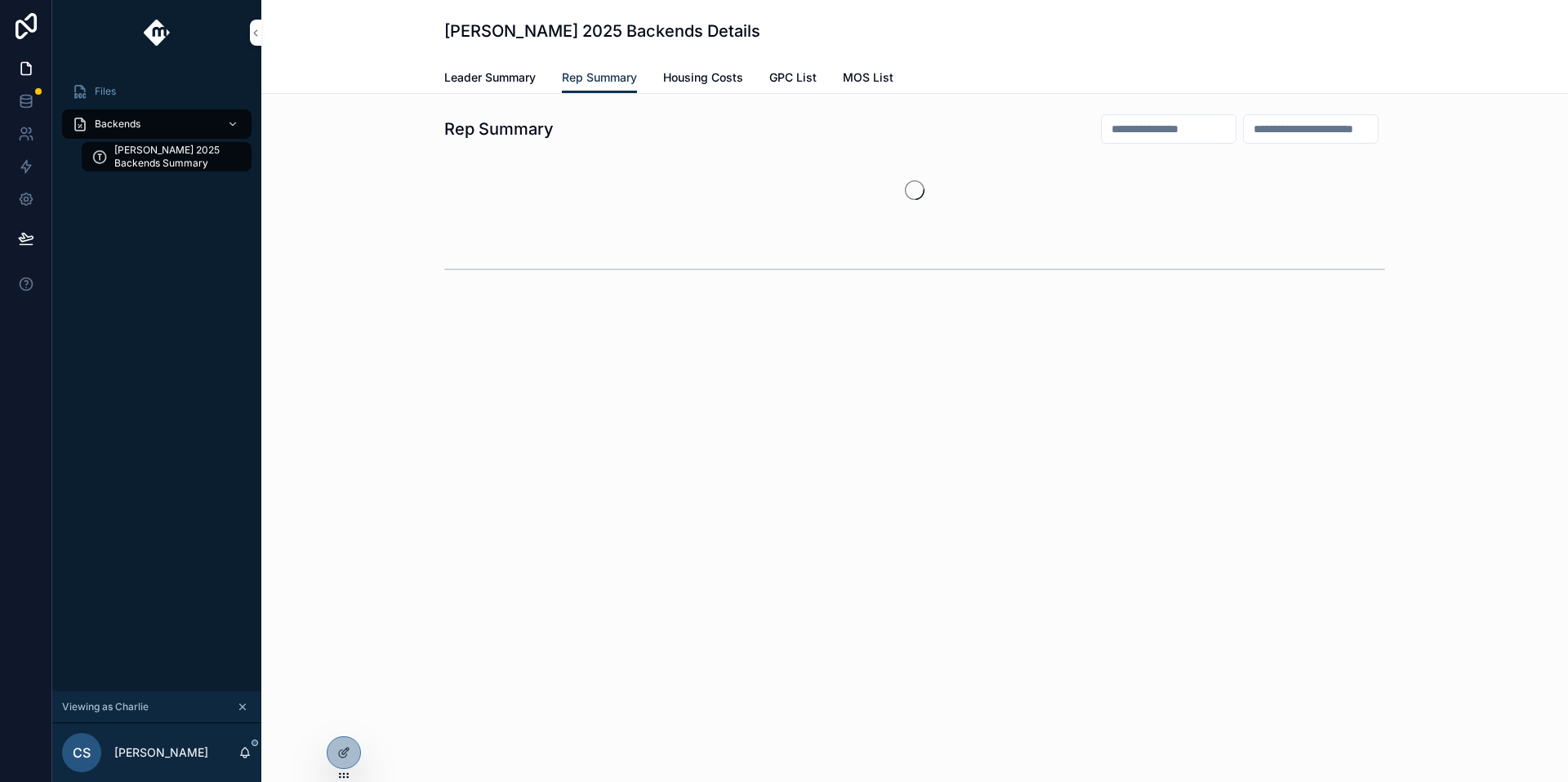
click at [1175, 124] on input "scrollable content" at bounding box center [1168, 129] width 133 height 22
type input "*****"
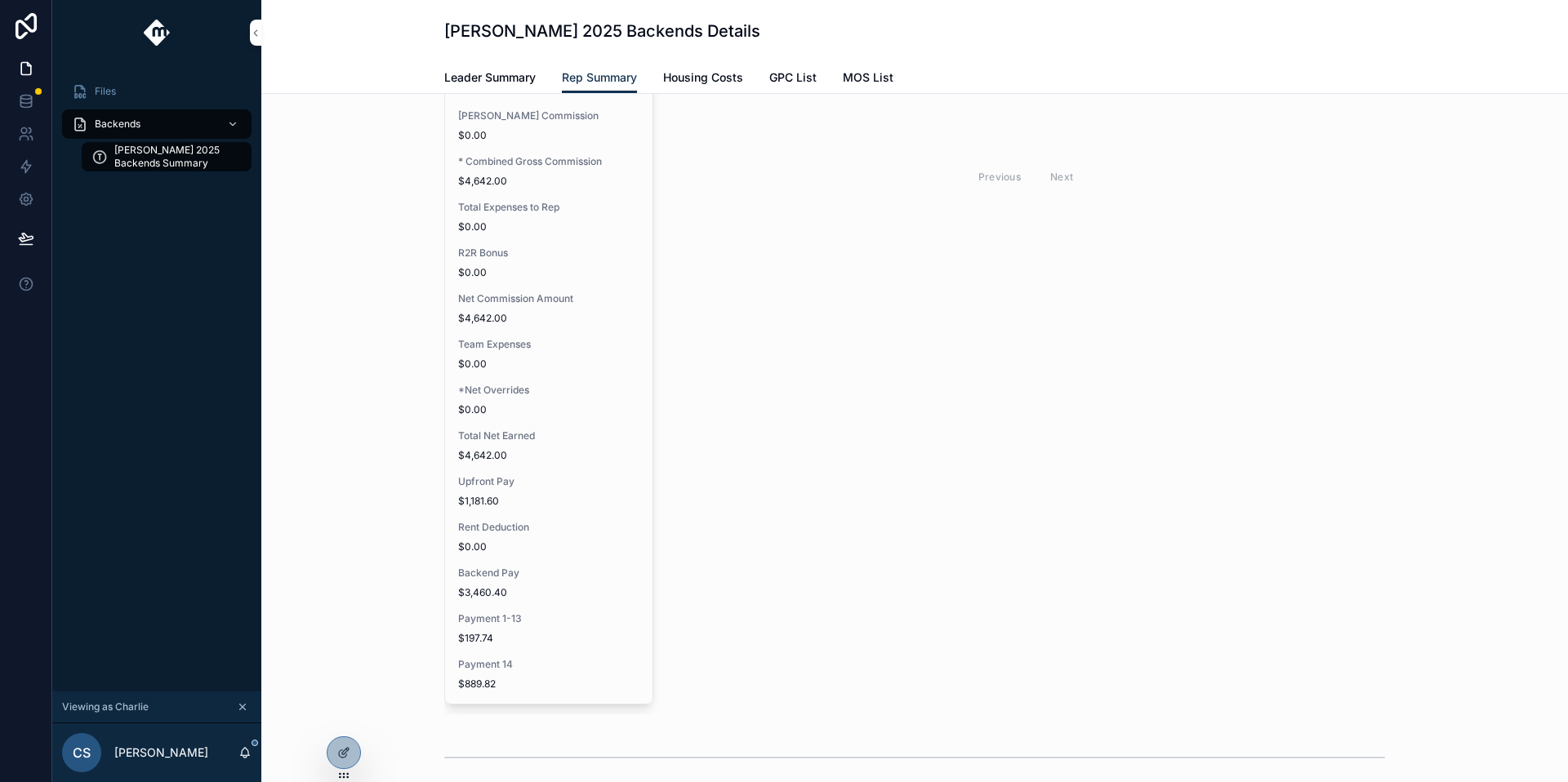
scroll to position [506, 0]
click at [0, 0] on icon at bounding box center [0, 0] width 0 height 0
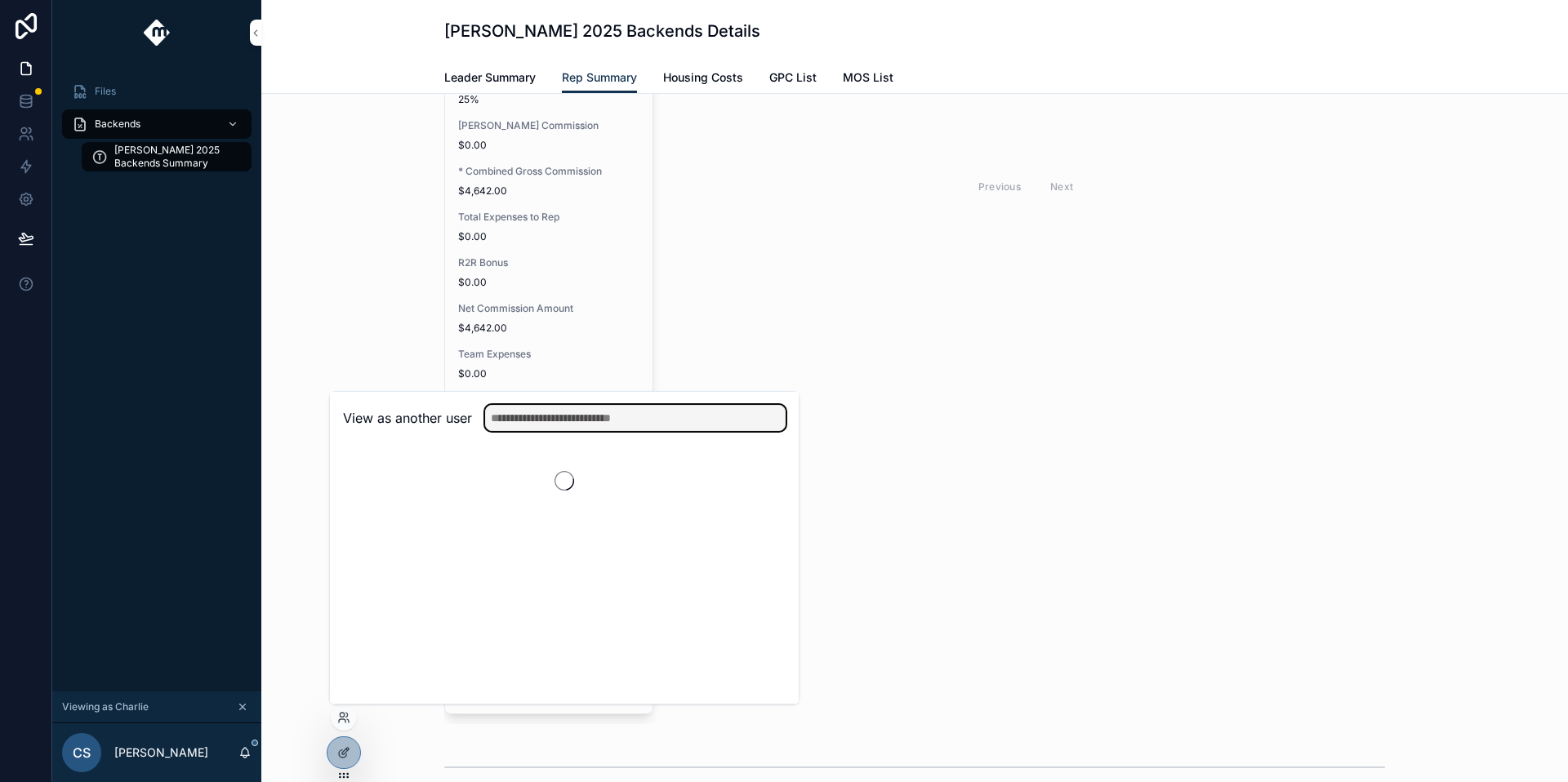
click at [568, 423] on input "text" at bounding box center [636, 418] width 301 height 26
type input "*********"
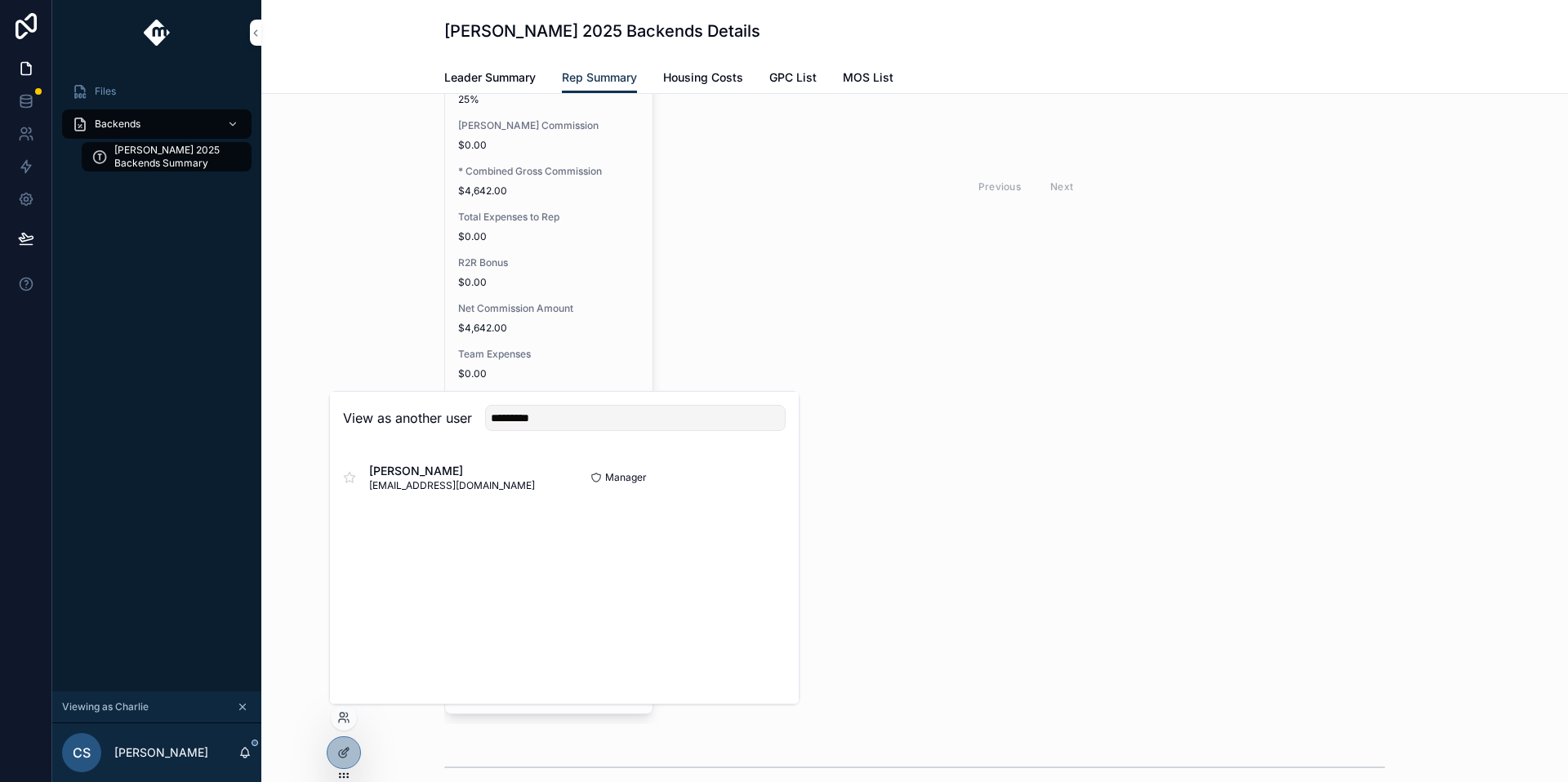
click at [0, 0] on button "Select" at bounding box center [0, 0] width 0 height 0
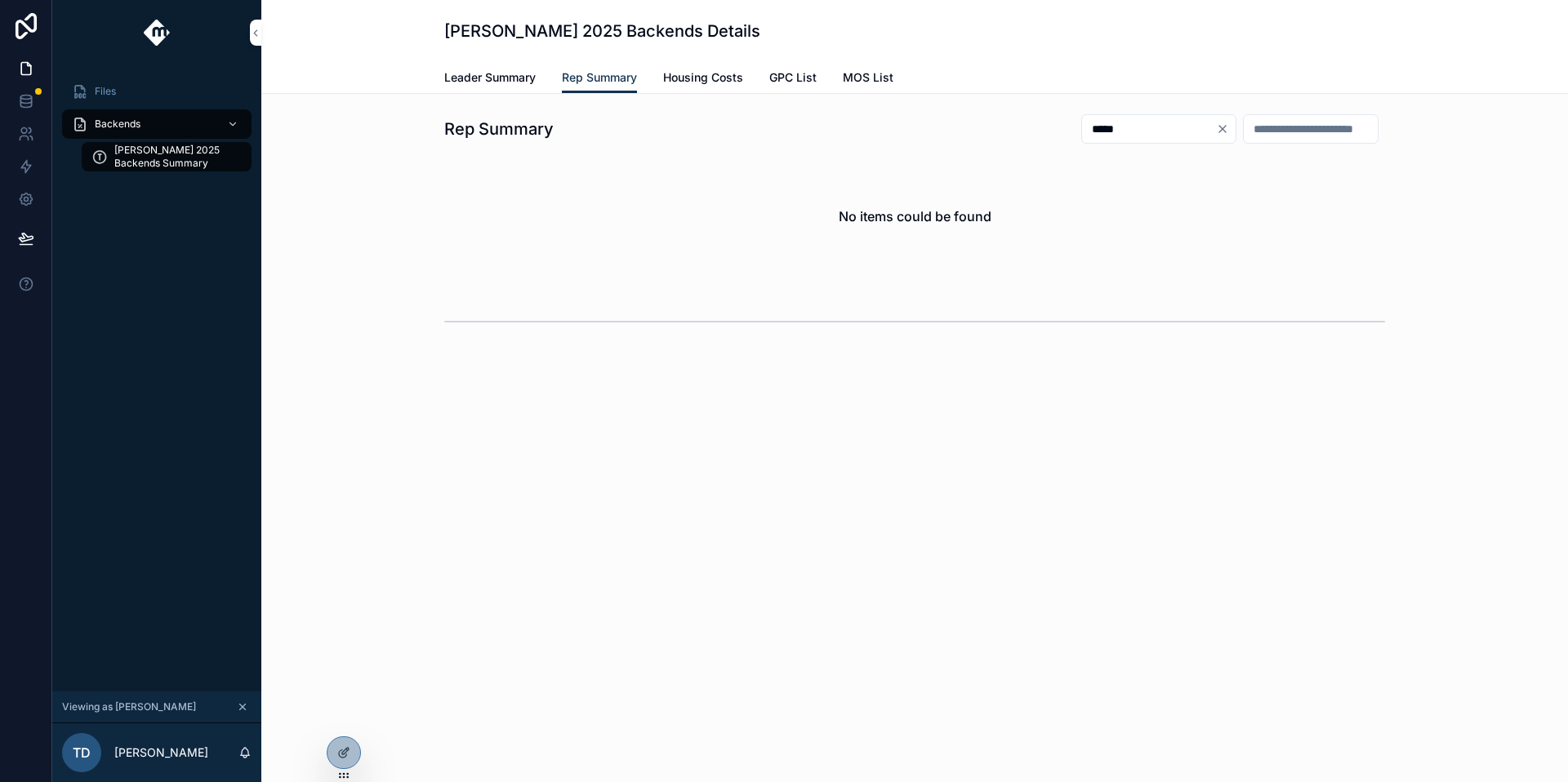
click at [1216, 122] on icon "Clear" at bounding box center [1223, 129] width 13 height 13
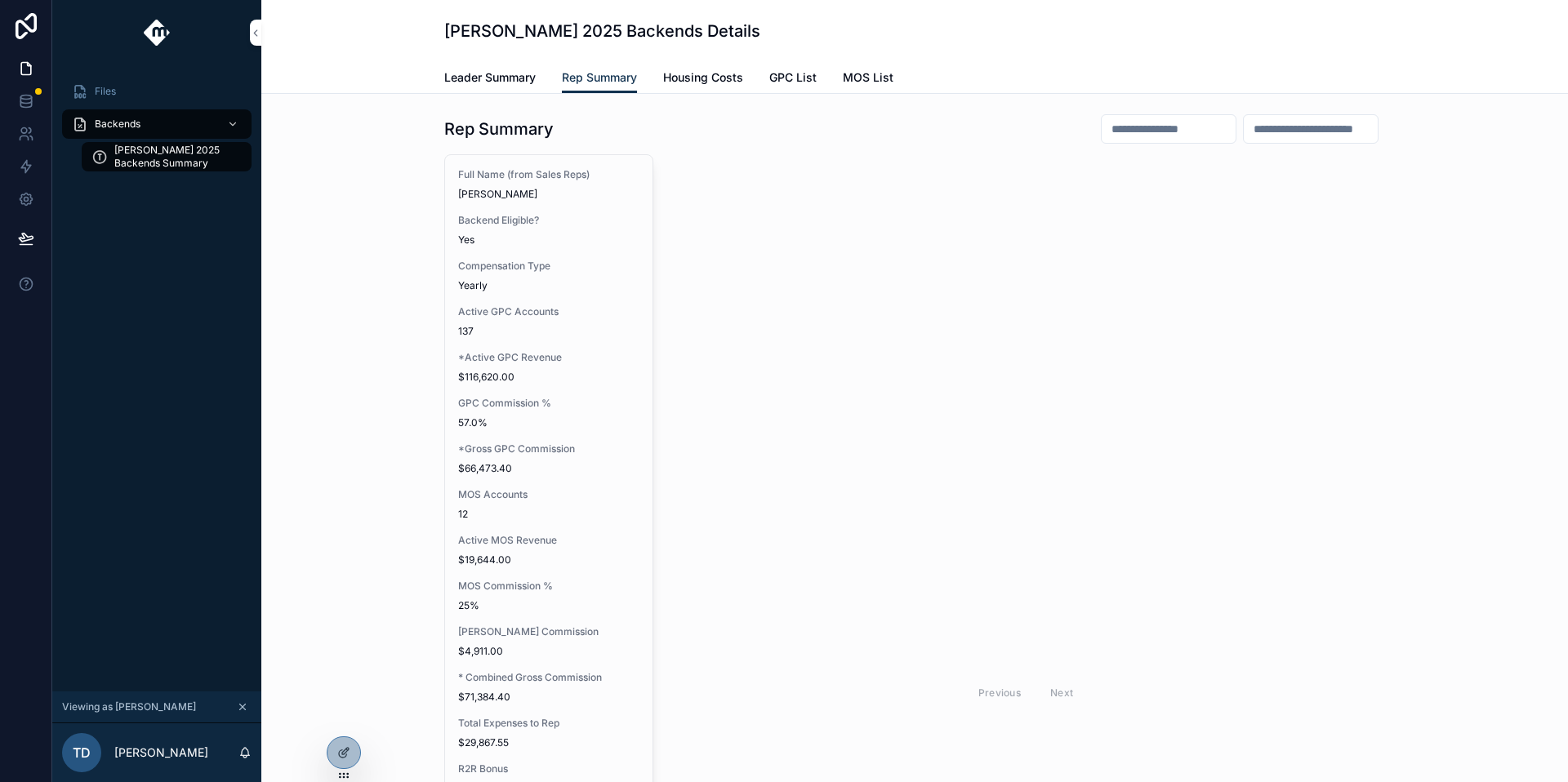
click at [0, 0] on icon at bounding box center [0, 0] width 0 height 0
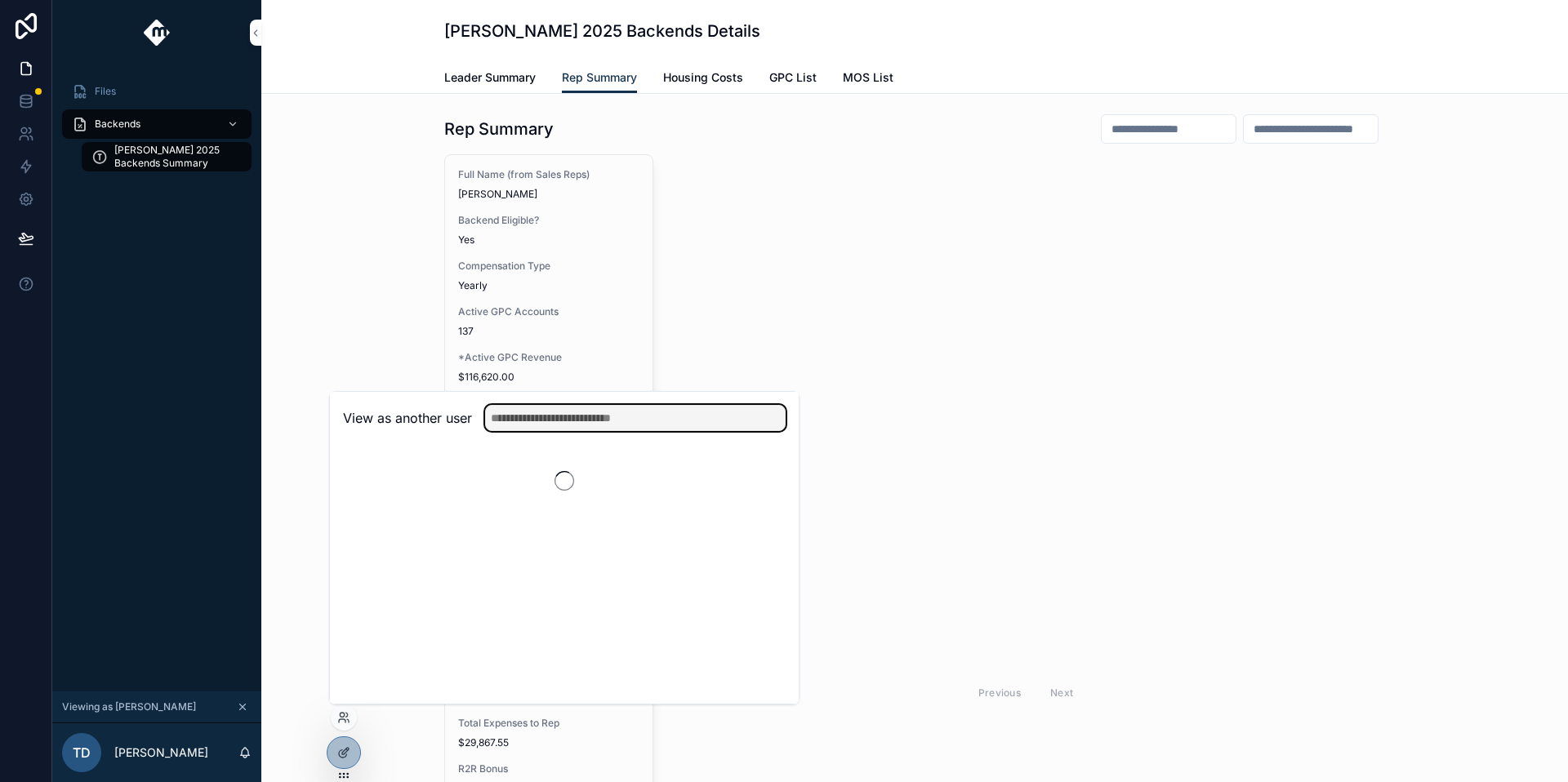
click at [549, 426] on input "text" at bounding box center [636, 418] width 301 height 26
type input "****"
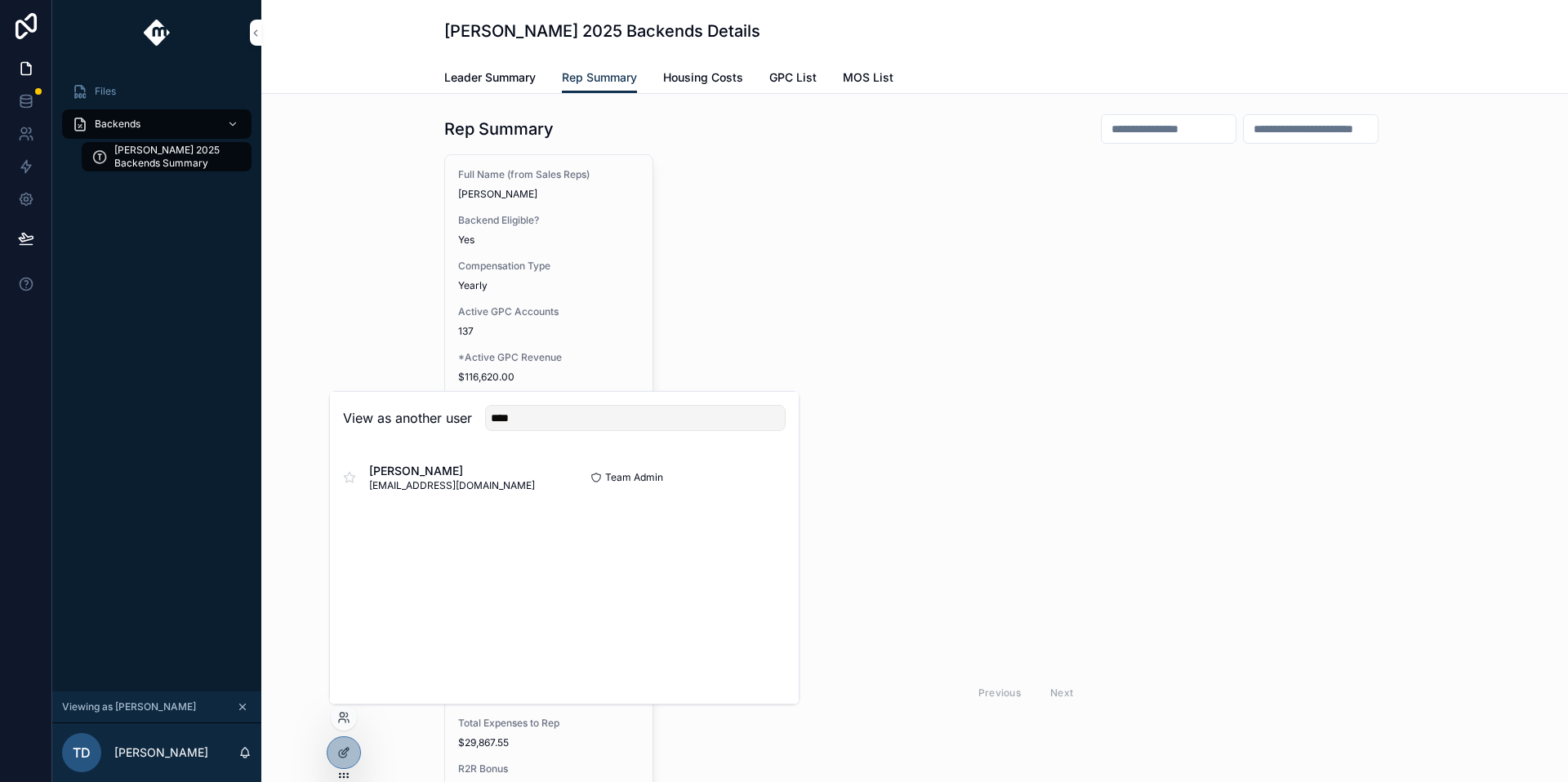
click at [0, 0] on button "Select" at bounding box center [0, 0] width 0 height 0
